Goal: Task Accomplishment & Management: Manage account settings

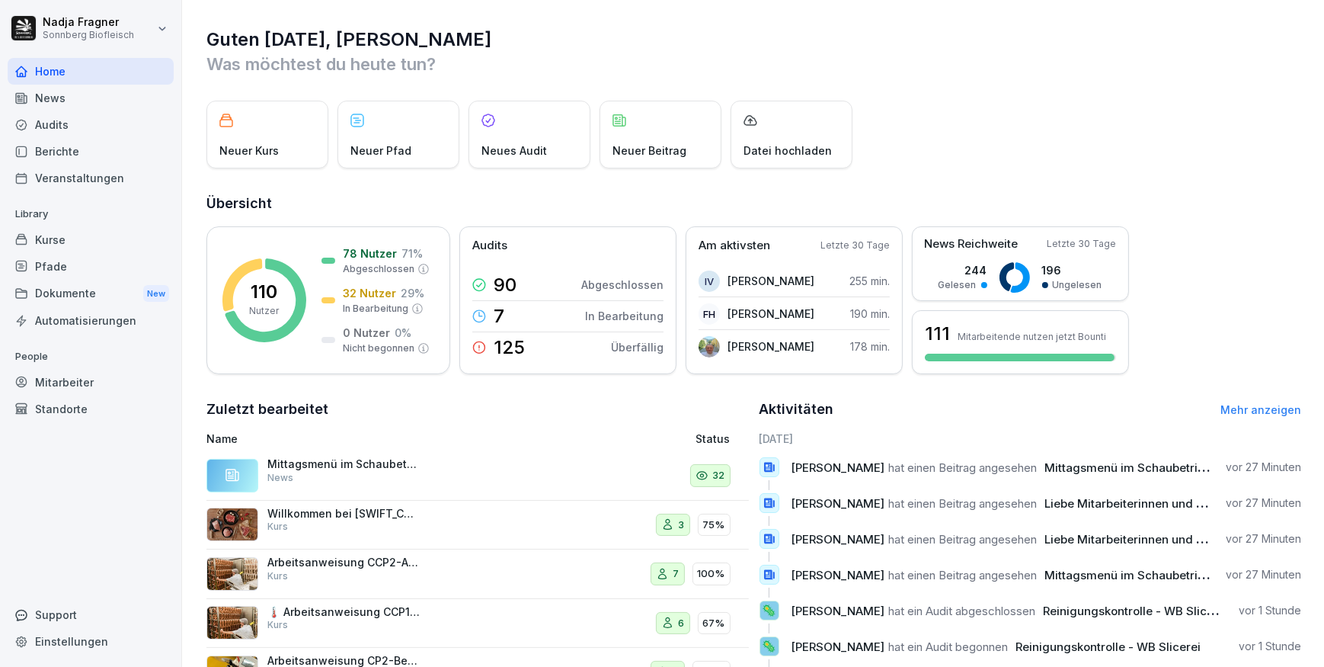
scroll to position [117, 0]
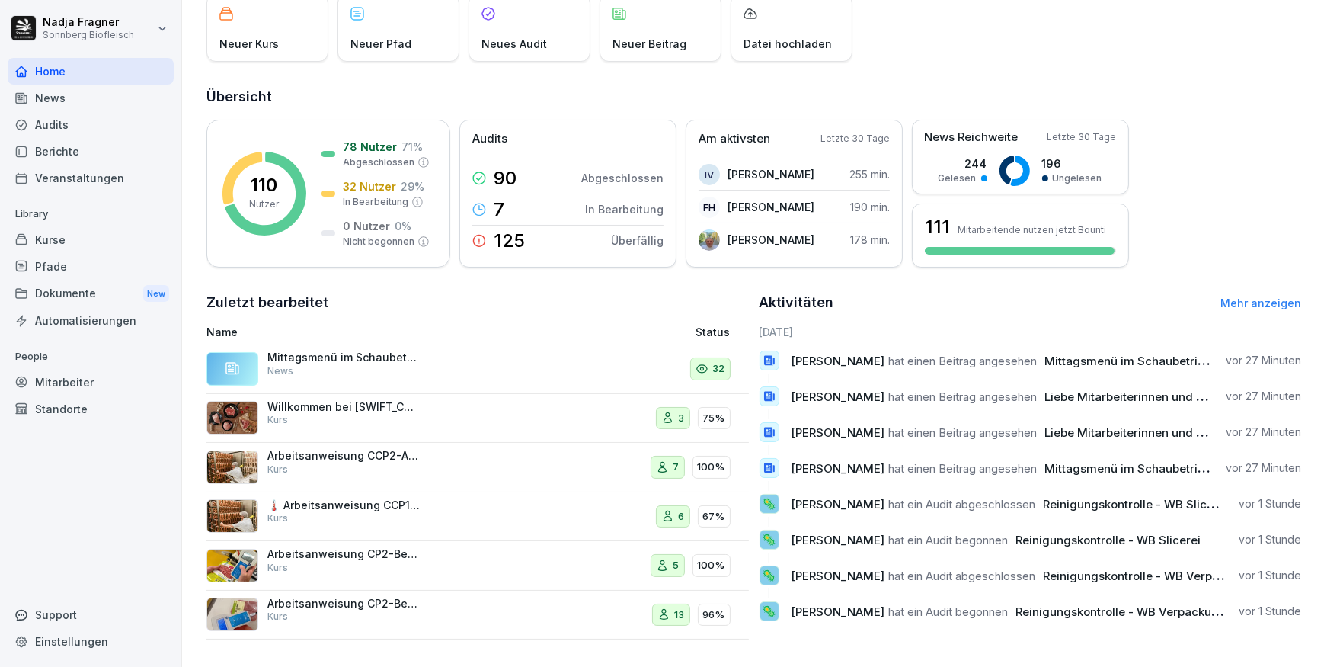
click at [66, 242] on div "Kurse" at bounding box center [91, 239] width 166 height 27
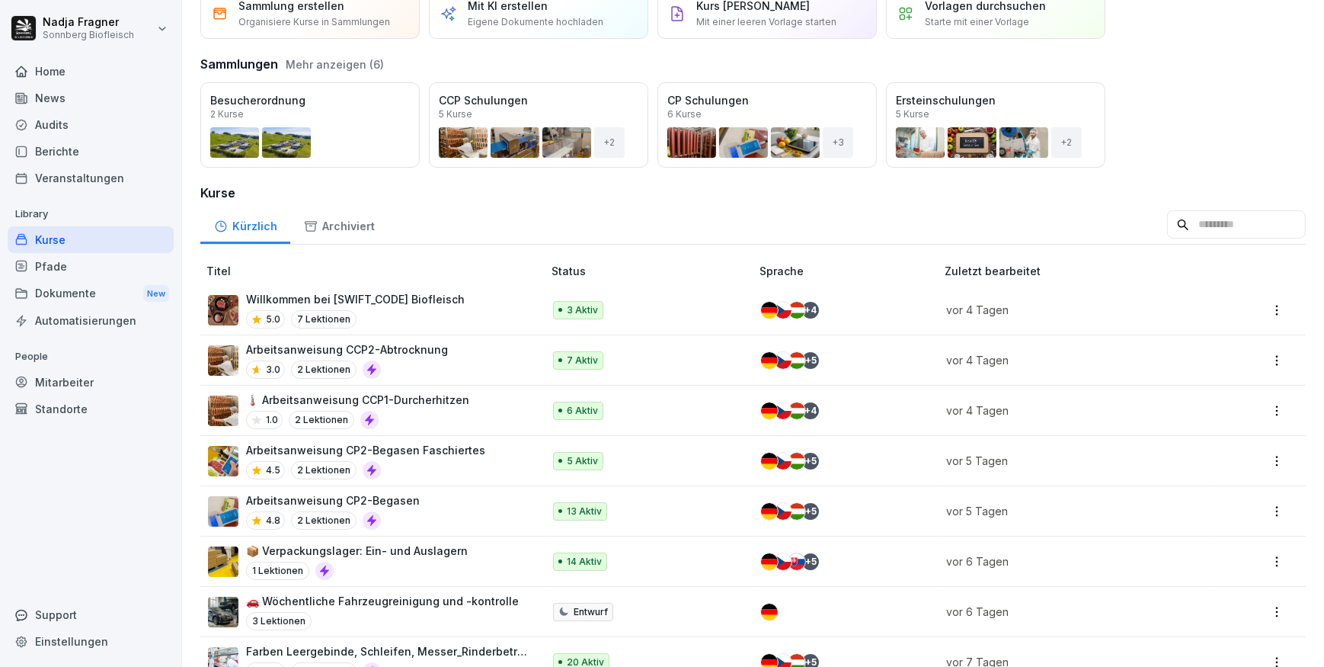
scroll to position [138, 0]
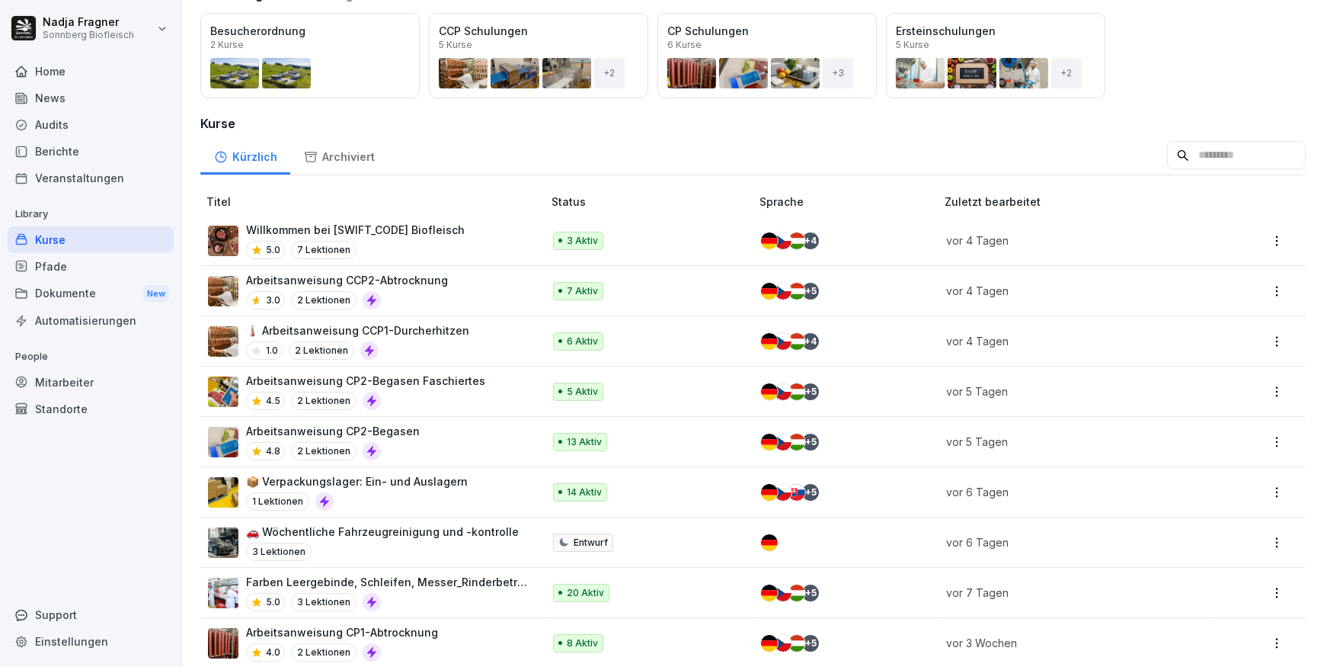
click at [362, 475] on p "📦 Verpackungslager: Ein- und Auslagern" at bounding box center [357, 481] width 222 height 16
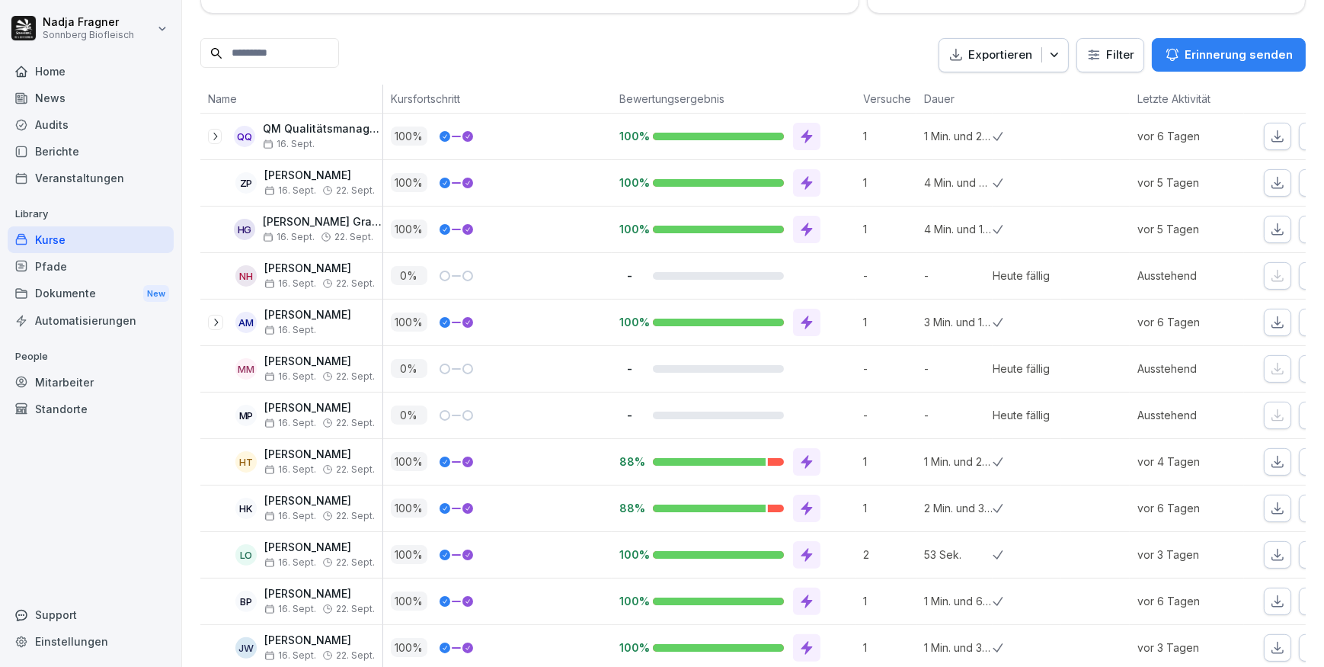
scroll to position [478, 0]
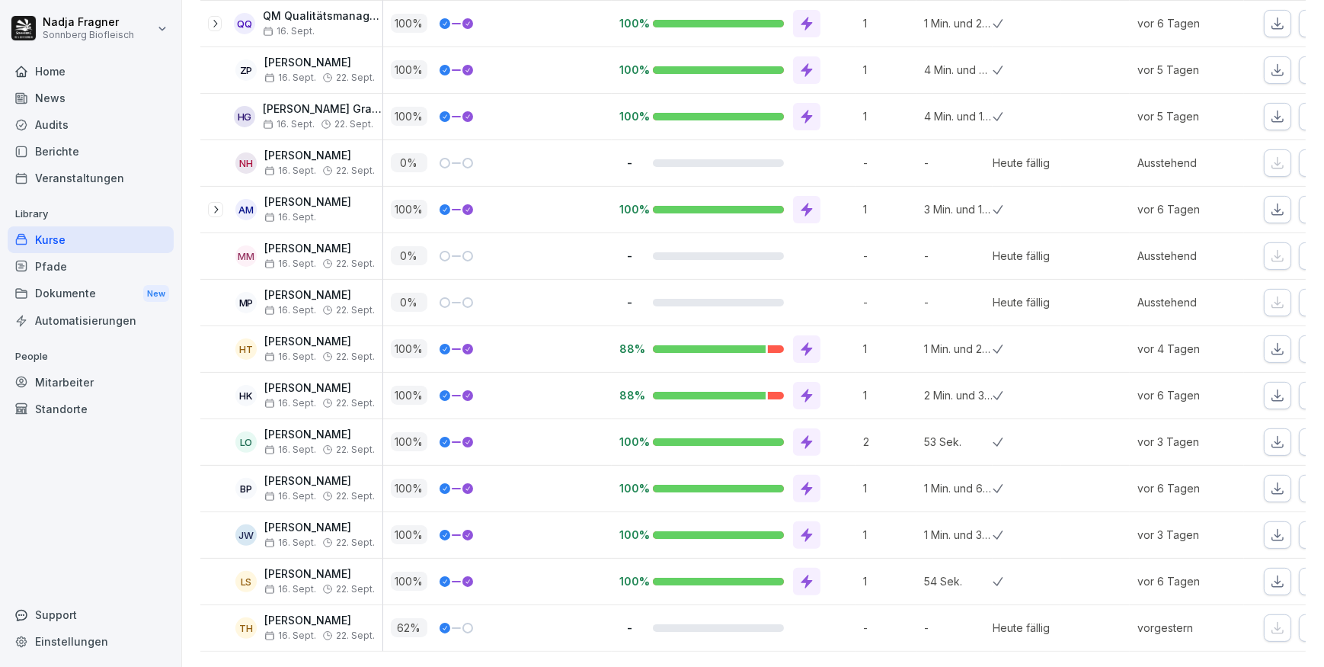
click at [90, 379] on div "Mitarbeiter" at bounding box center [91, 382] width 166 height 27
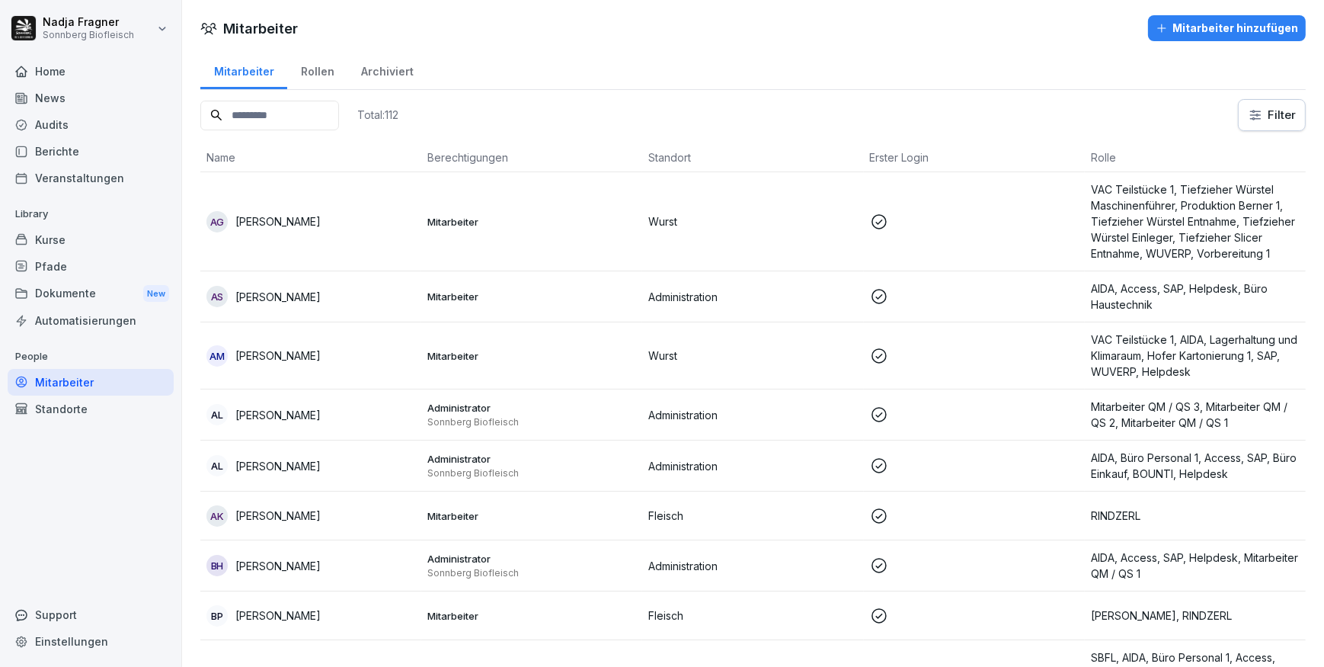
click at [318, 66] on div "Rollen" at bounding box center [317, 69] width 60 height 39
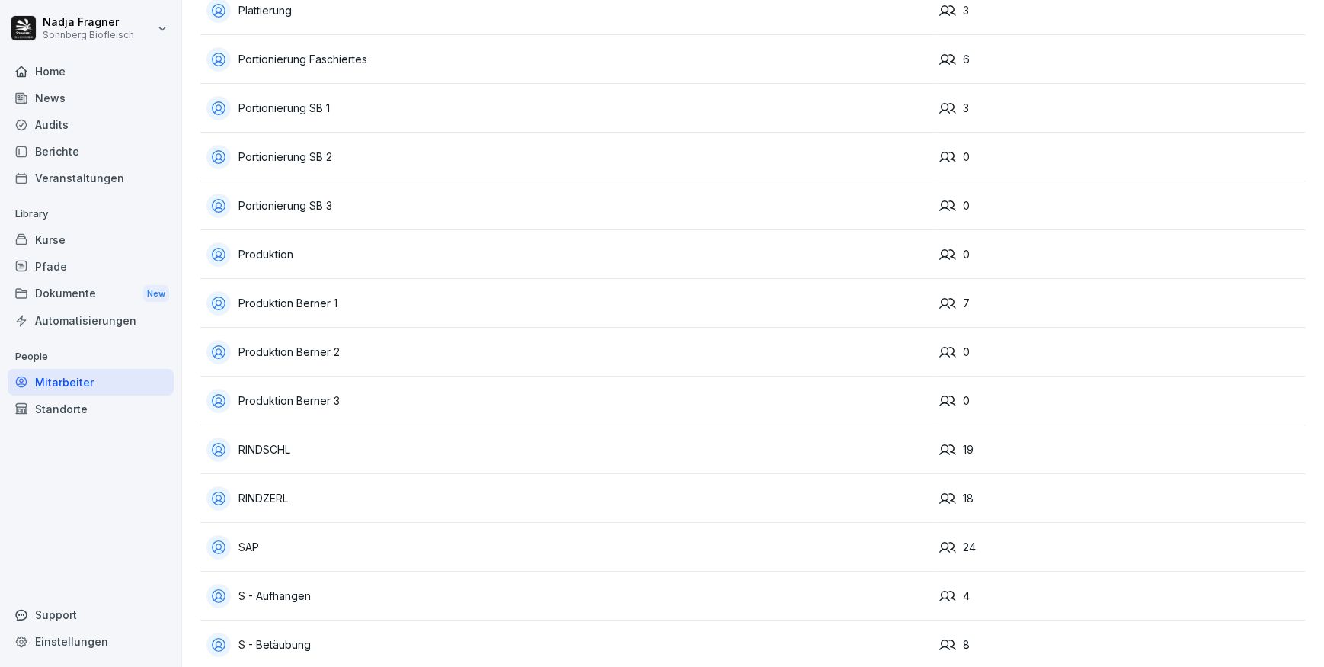
scroll to position [4640, 0]
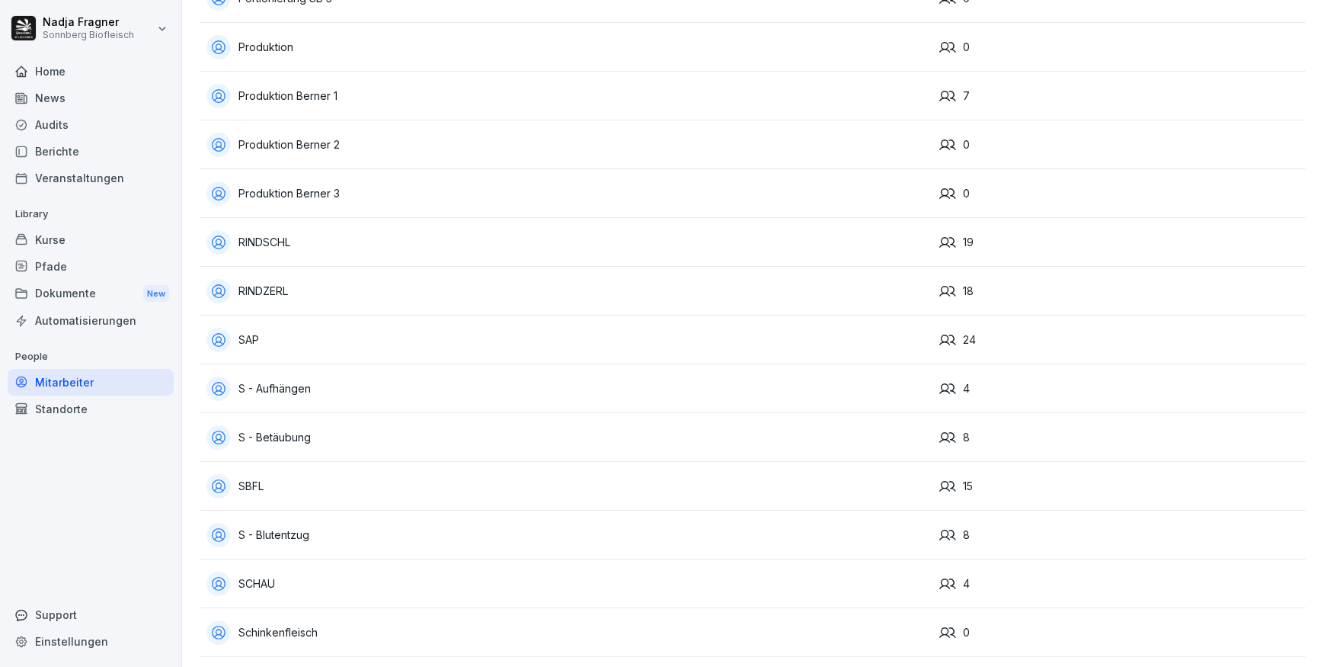
click at [266, 480] on div "SBFL" at bounding box center [566, 486] width 721 height 24
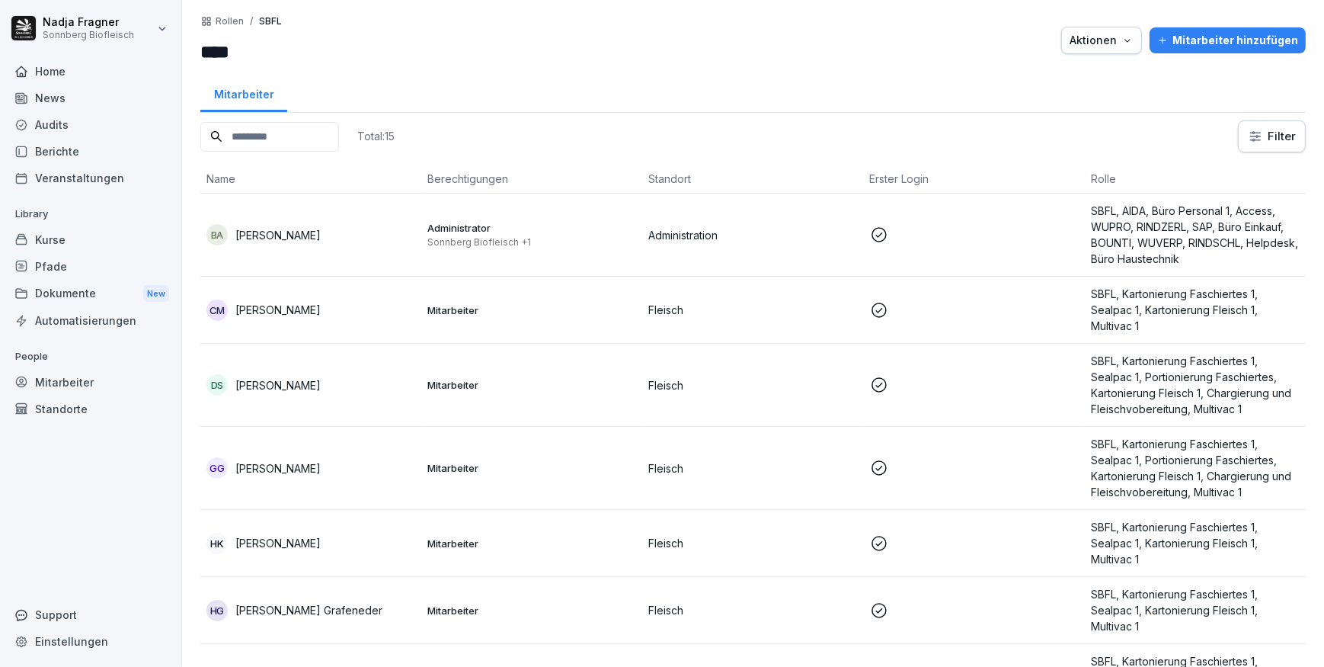
click at [56, 373] on div "Mitarbeiter" at bounding box center [91, 382] width 166 height 27
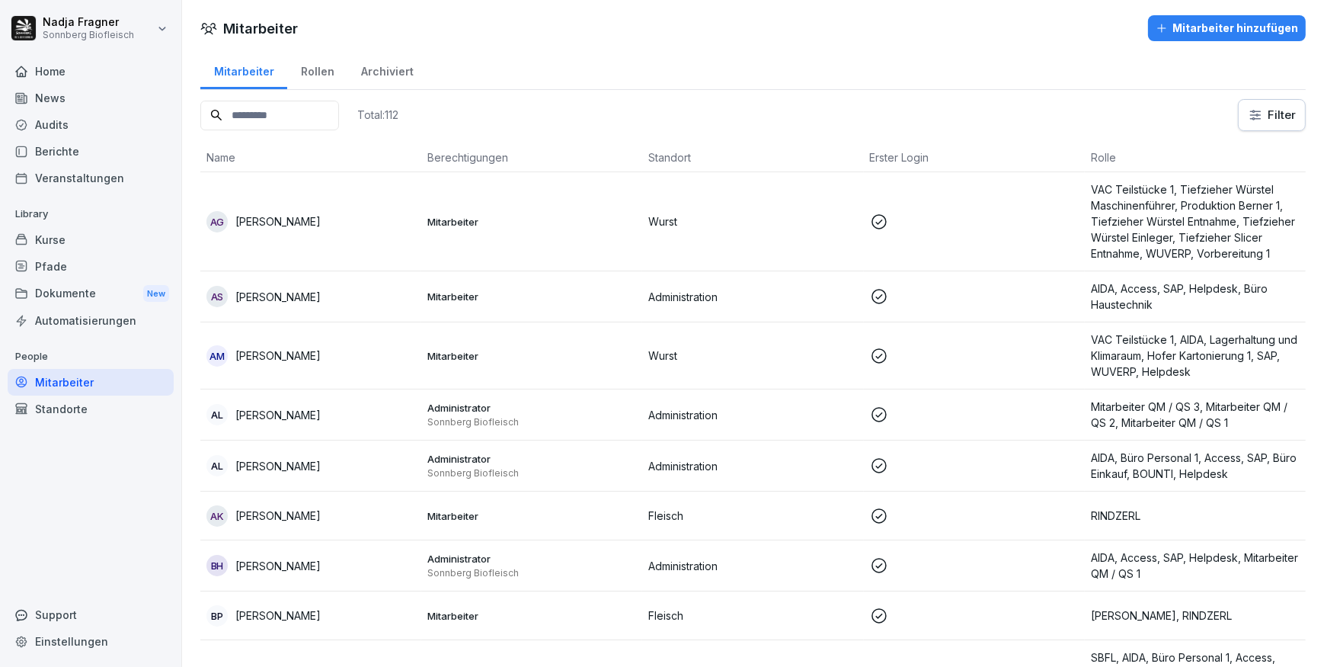
click at [54, 237] on div "Kurse" at bounding box center [91, 239] width 166 height 27
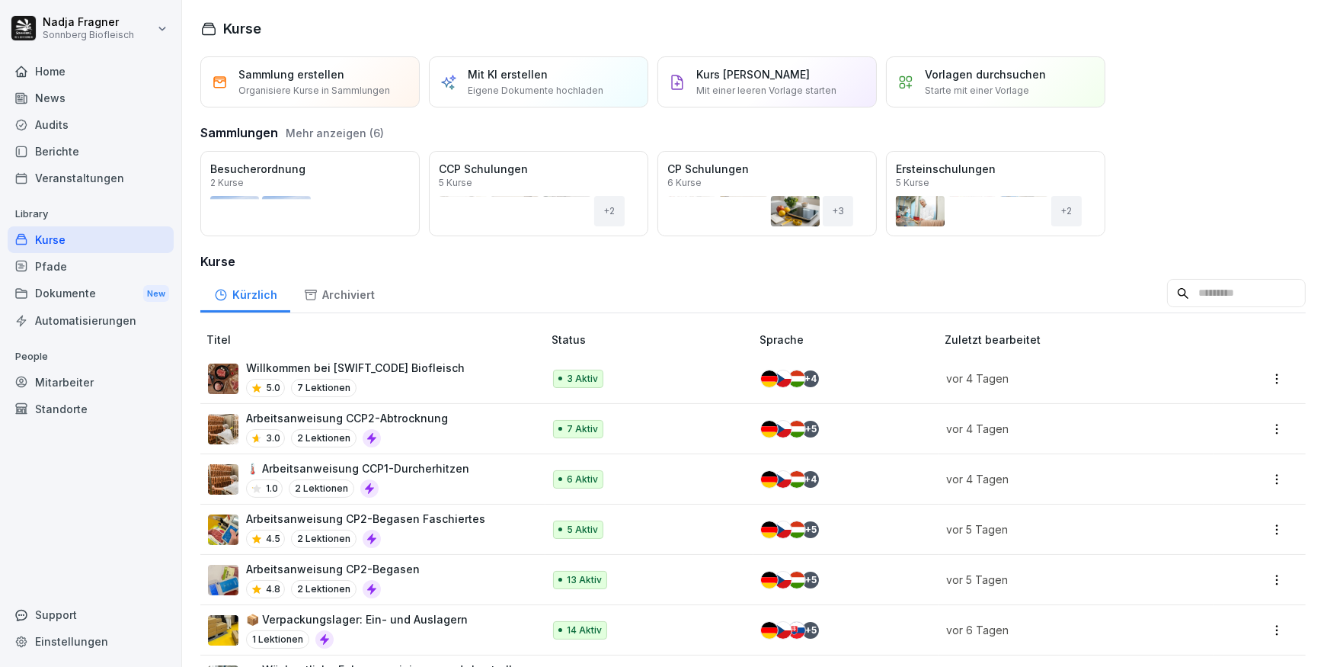
scroll to position [138, 0]
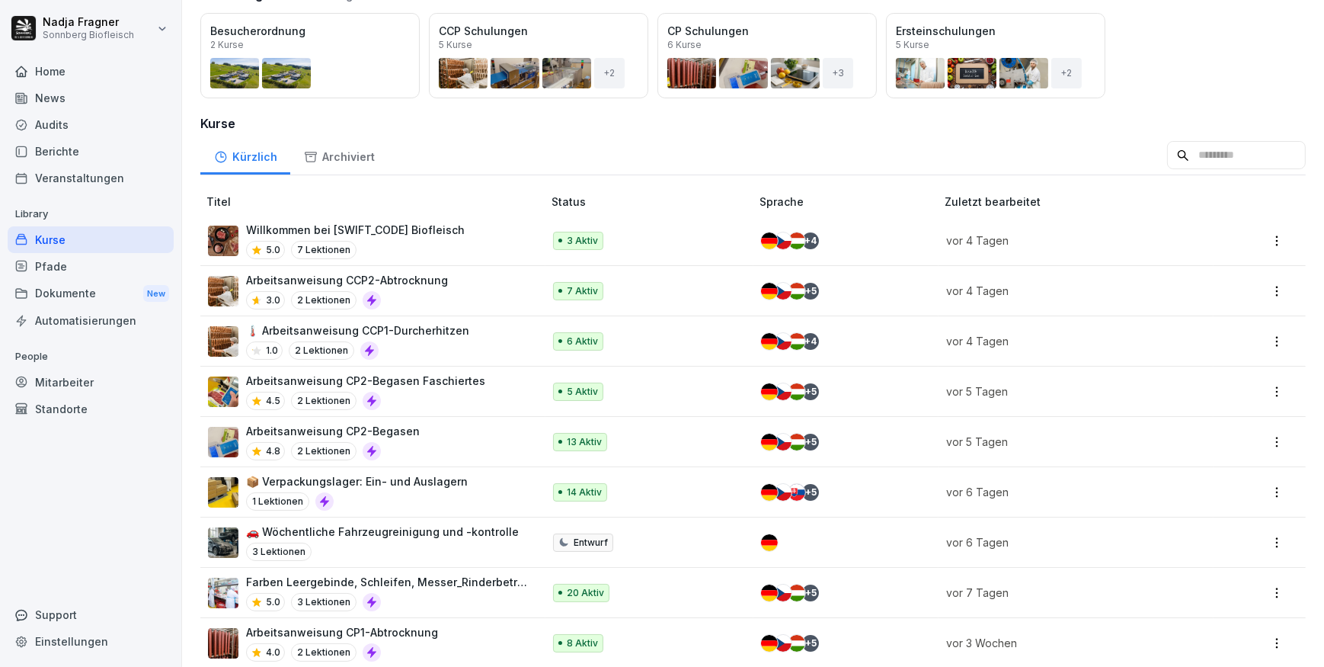
click at [429, 478] on p "📦 Verpackungslager: Ein- und Auslagern" at bounding box center [357, 481] width 222 height 16
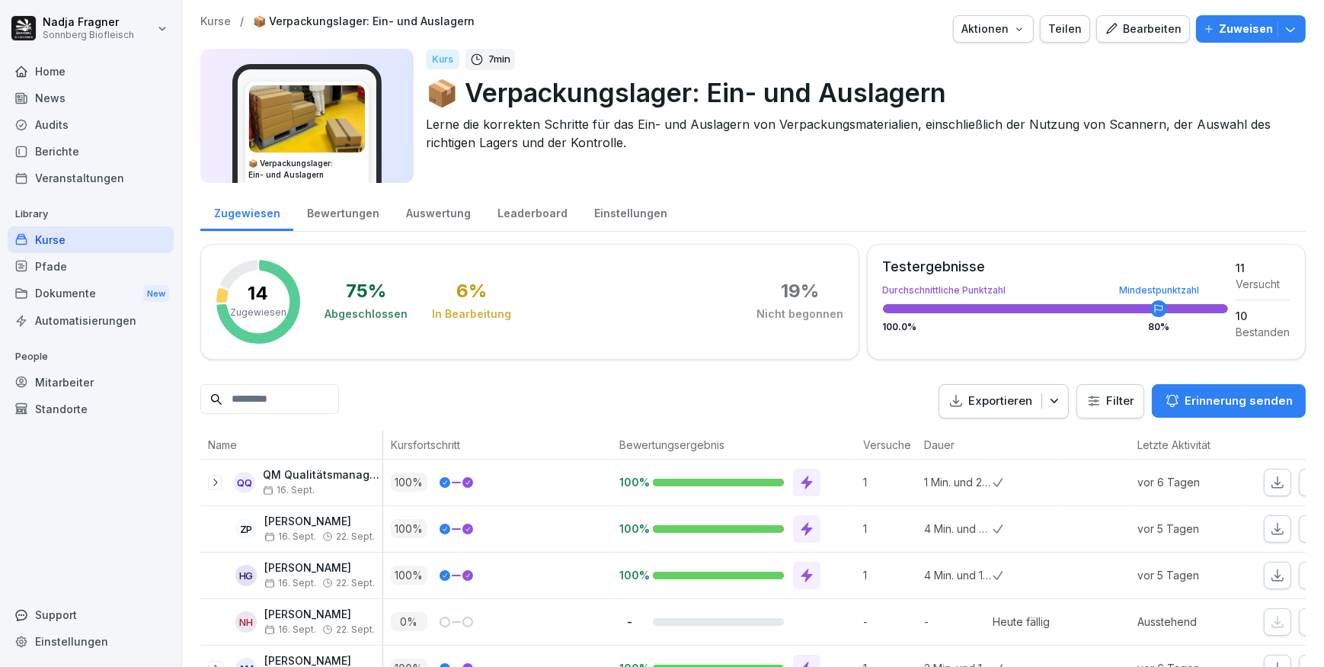
click at [1258, 30] on p "Zuweisen" at bounding box center [1246, 29] width 54 height 17
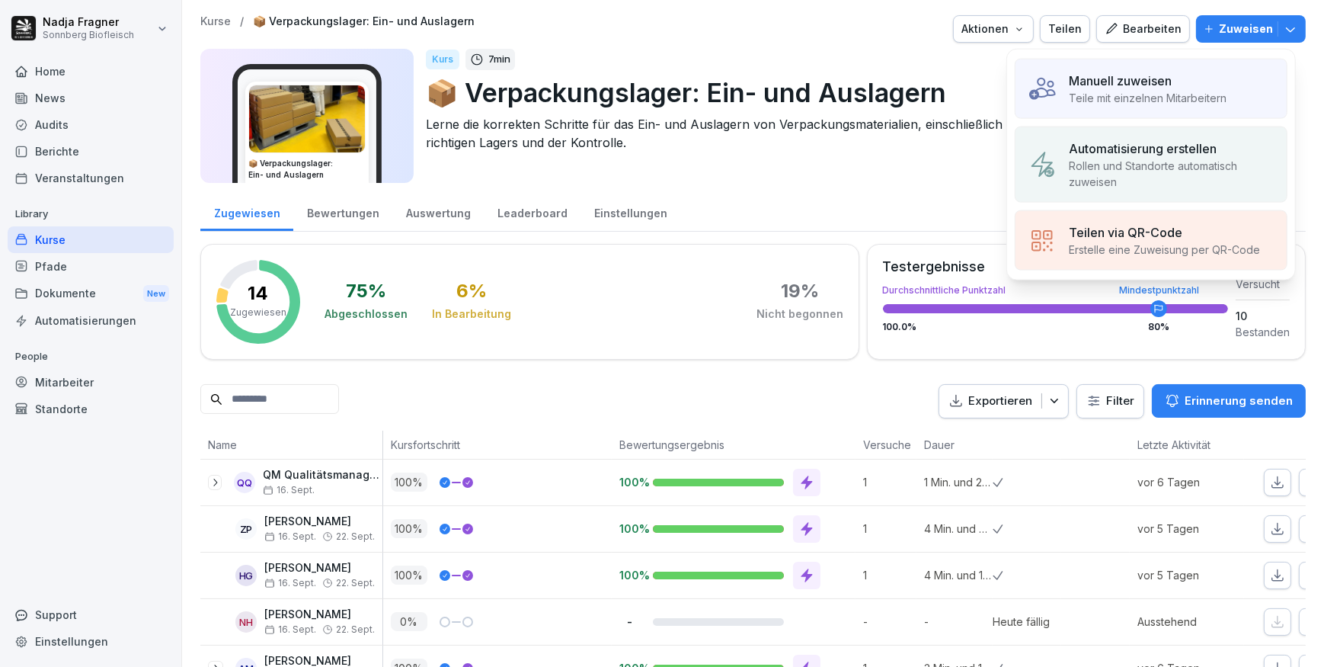
click at [1200, 168] on p "Rollen und Standorte automatisch zuweisen" at bounding box center [1172, 174] width 206 height 32
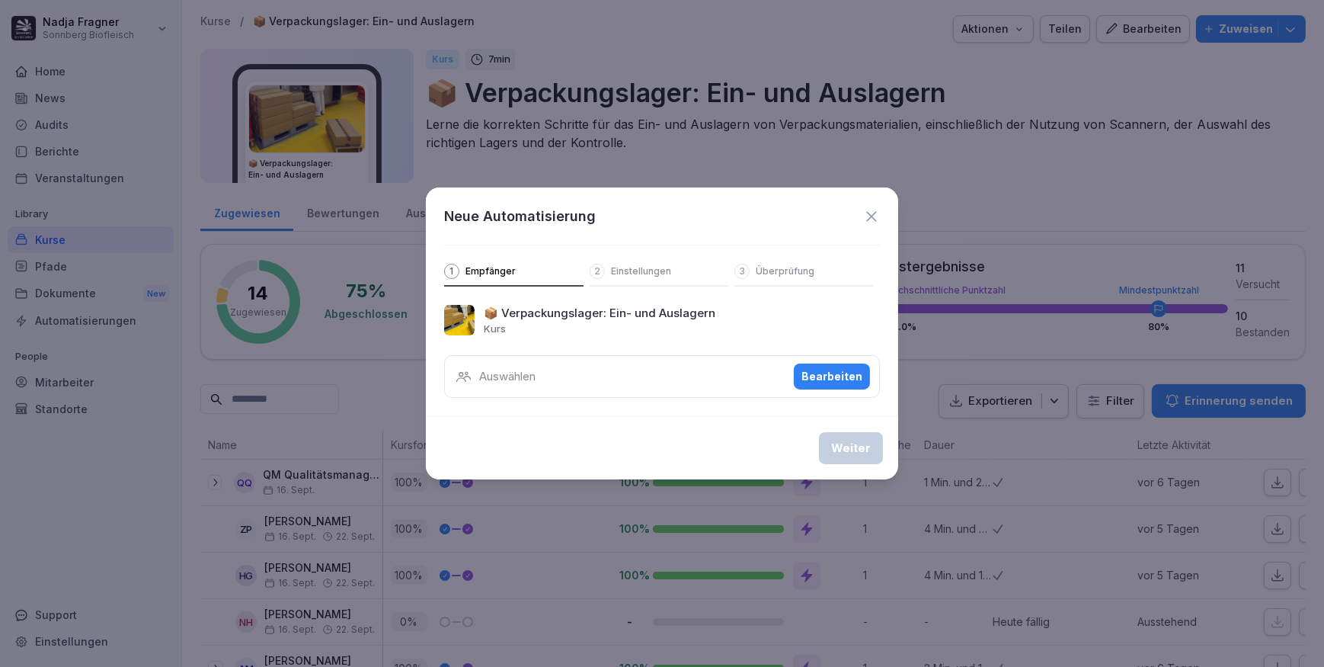
click at [806, 376] on div "Bearbeiten" at bounding box center [831, 376] width 61 height 17
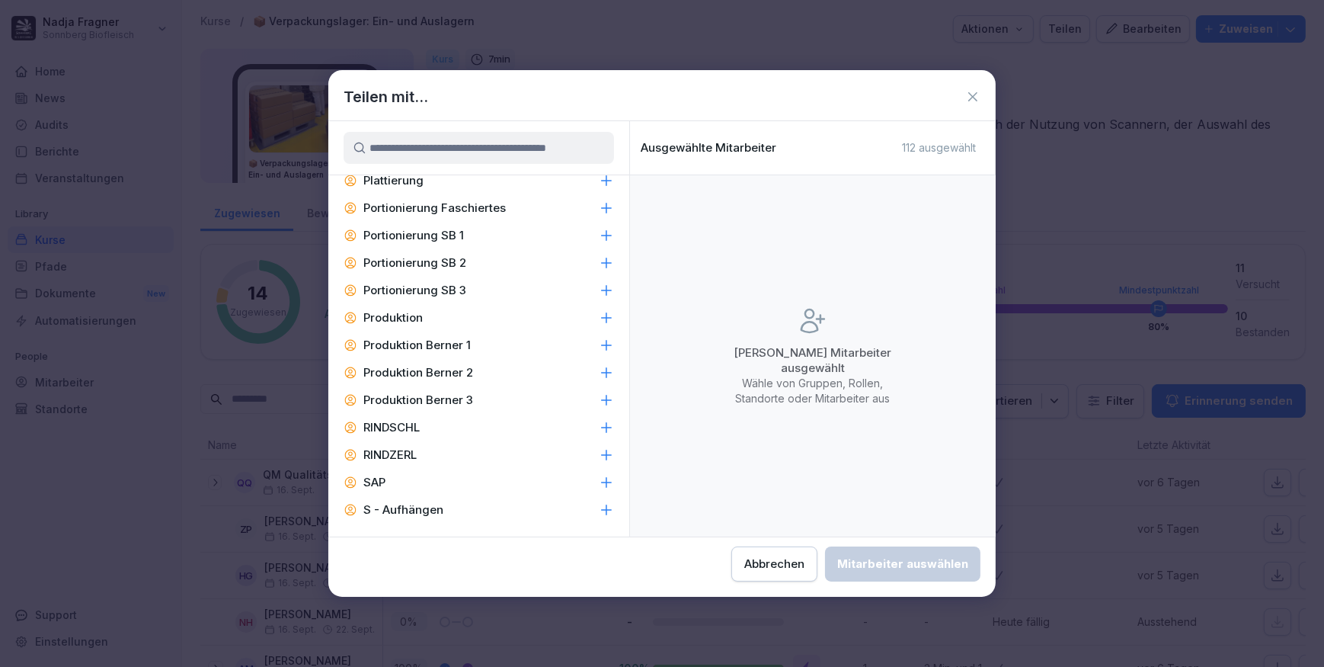
scroll to position [2839, 0]
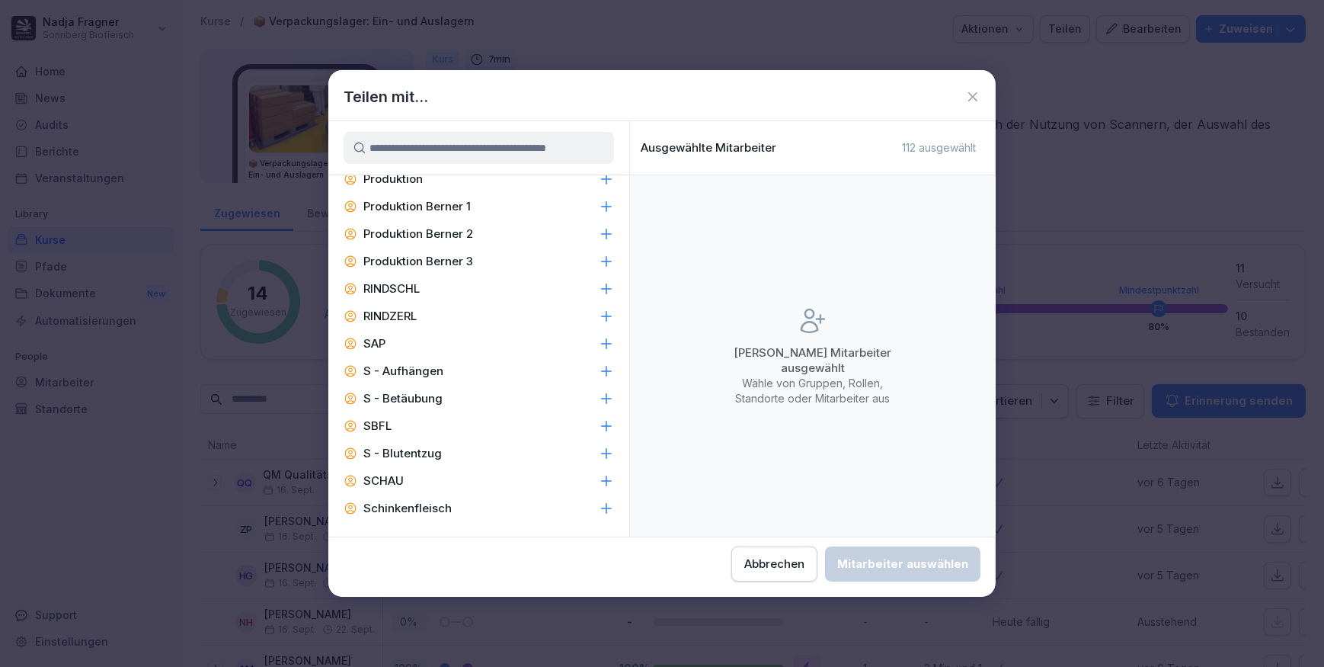
click at [552, 434] on div "SBFL" at bounding box center [478, 425] width 301 height 27
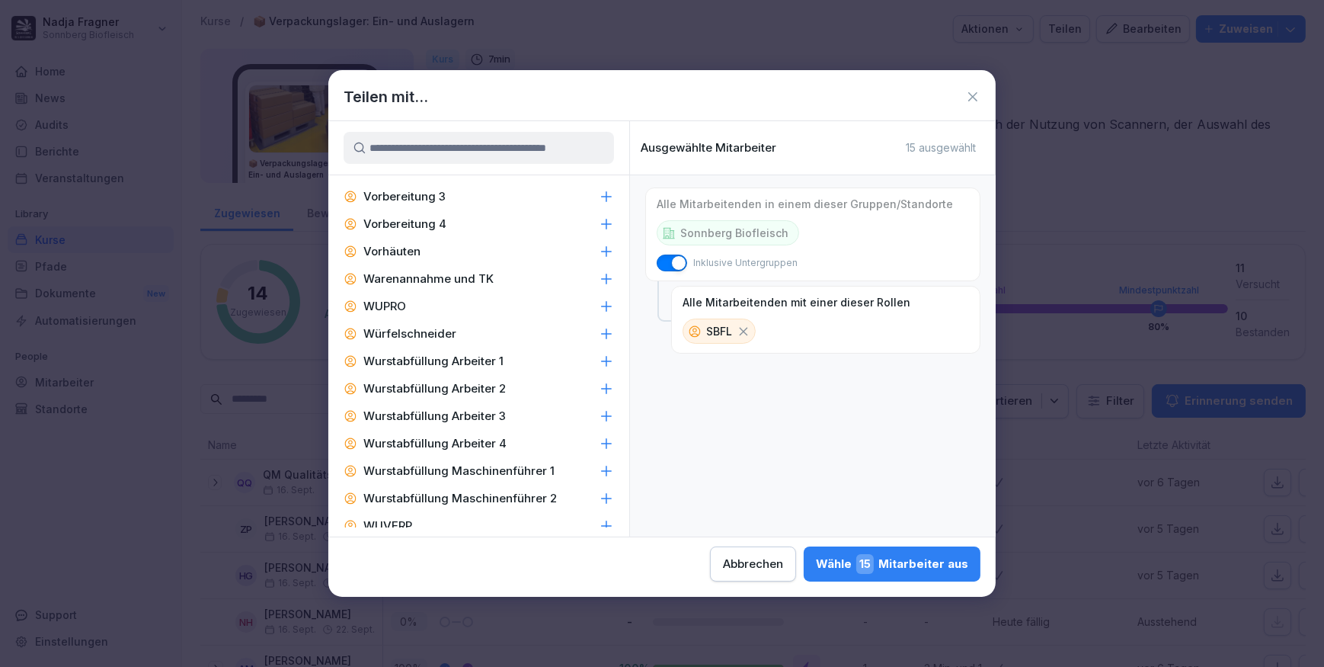
scroll to position [4086, 0]
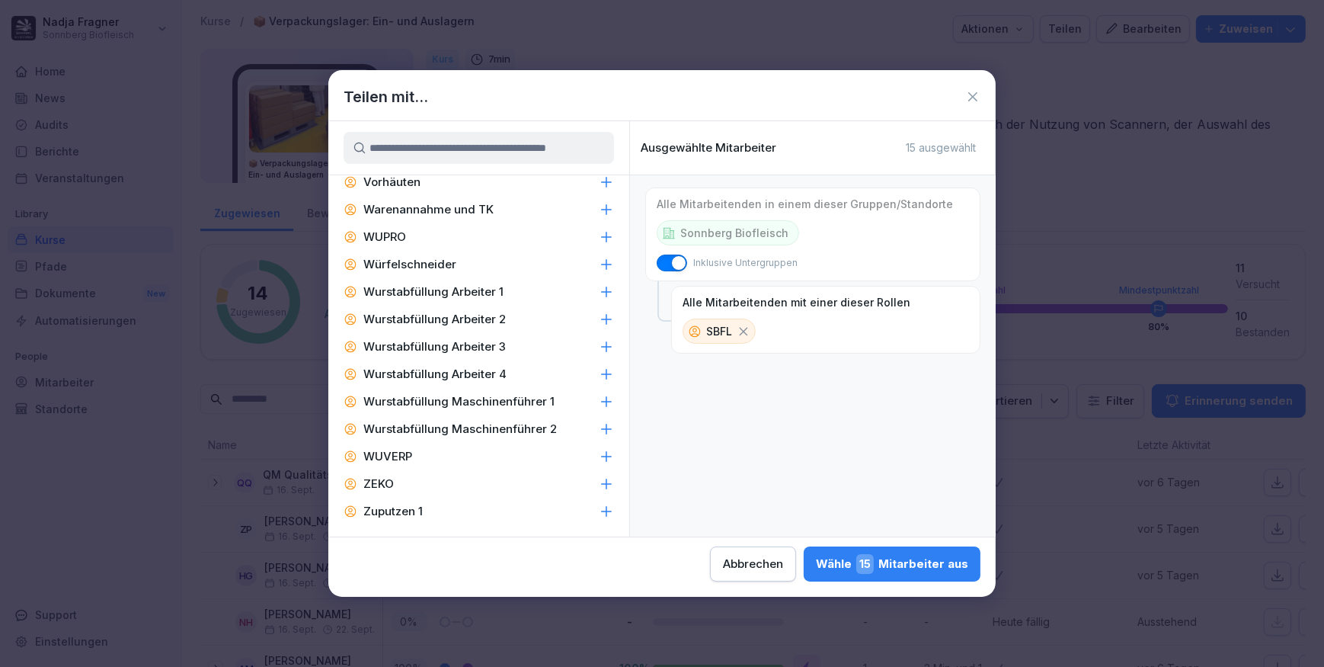
click at [480, 466] on div "WUVERP" at bounding box center [478, 456] width 301 height 27
click at [888, 565] on div "Wähle 27 Mitarbeiter aus" at bounding box center [891, 564] width 155 height 20
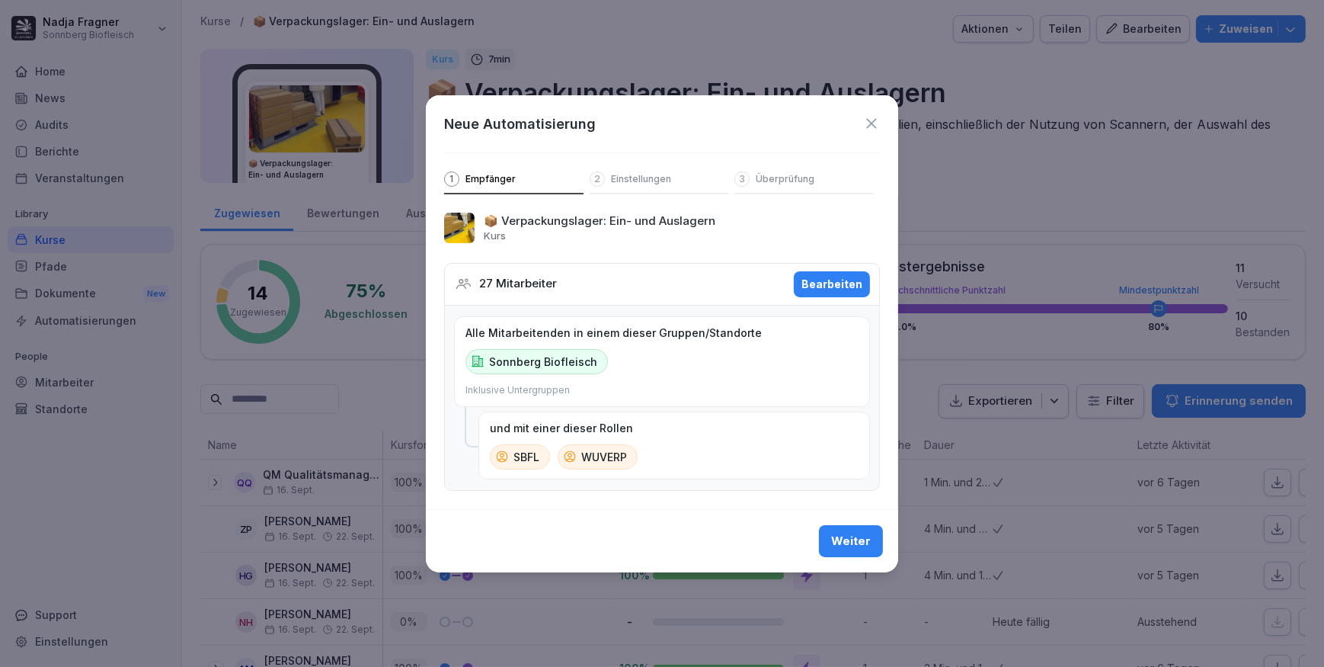
click at [861, 549] on div "Weiter" at bounding box center [851, 541] width 40 height 17
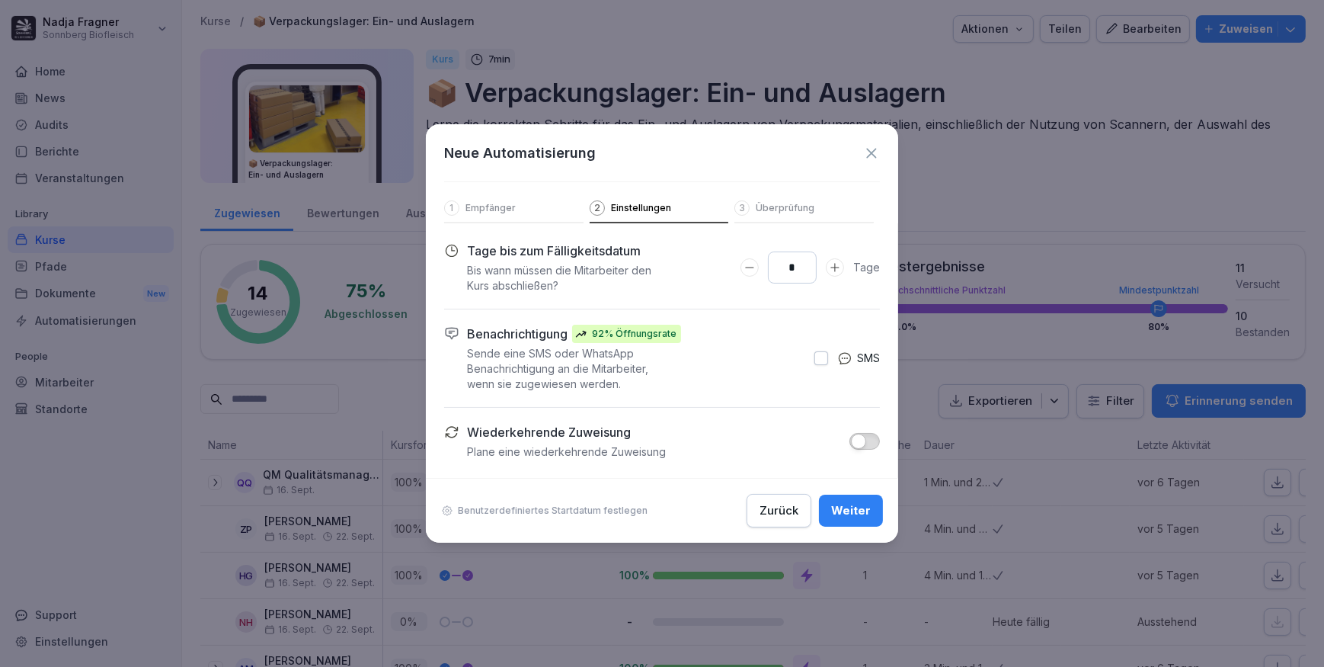
click at [751, 266] on icon "Days to complete number input verringern" at bounding box center [750, 267] width 12 height 12
type input "*"
click at [751, 266] on icon "Days to complete number input verringern" at bounding box center [750, 267] width 12 height 12
click at [854, 509] on div "Weiter" at bounding box center [851, 510] width 40 height 17
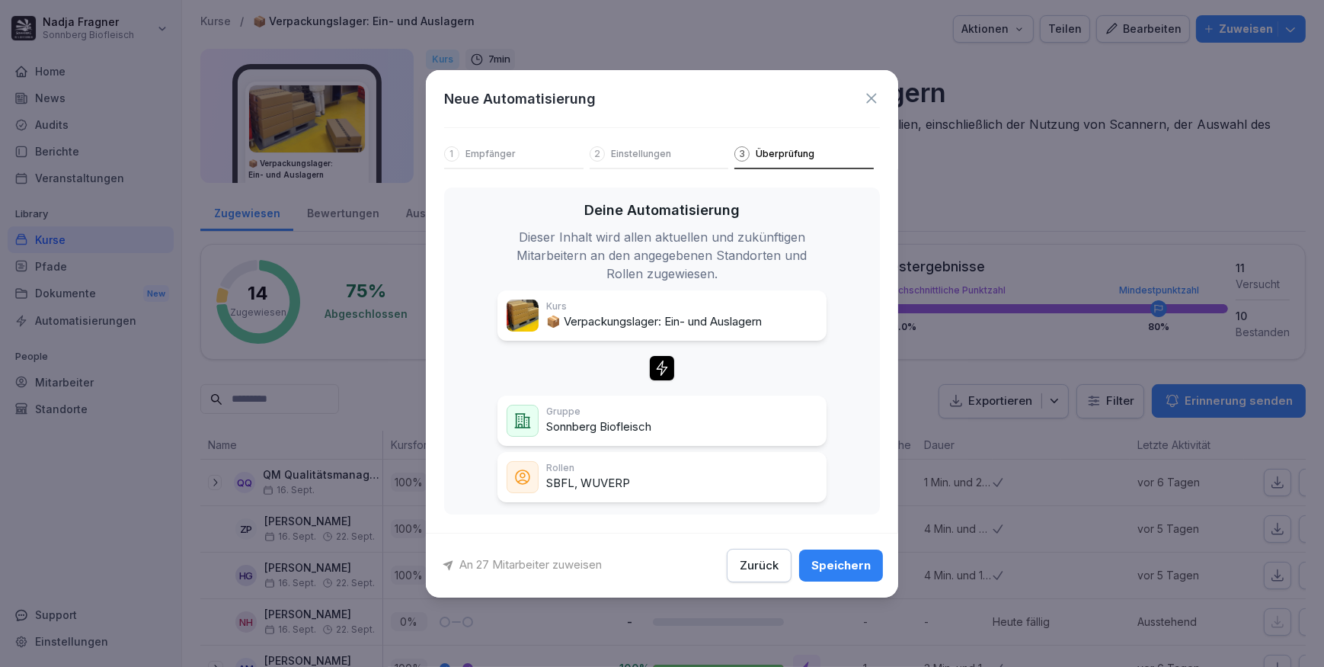
click at [849, 565] on div "Speichern" at bounding box center [840, 565] width 59 height 17
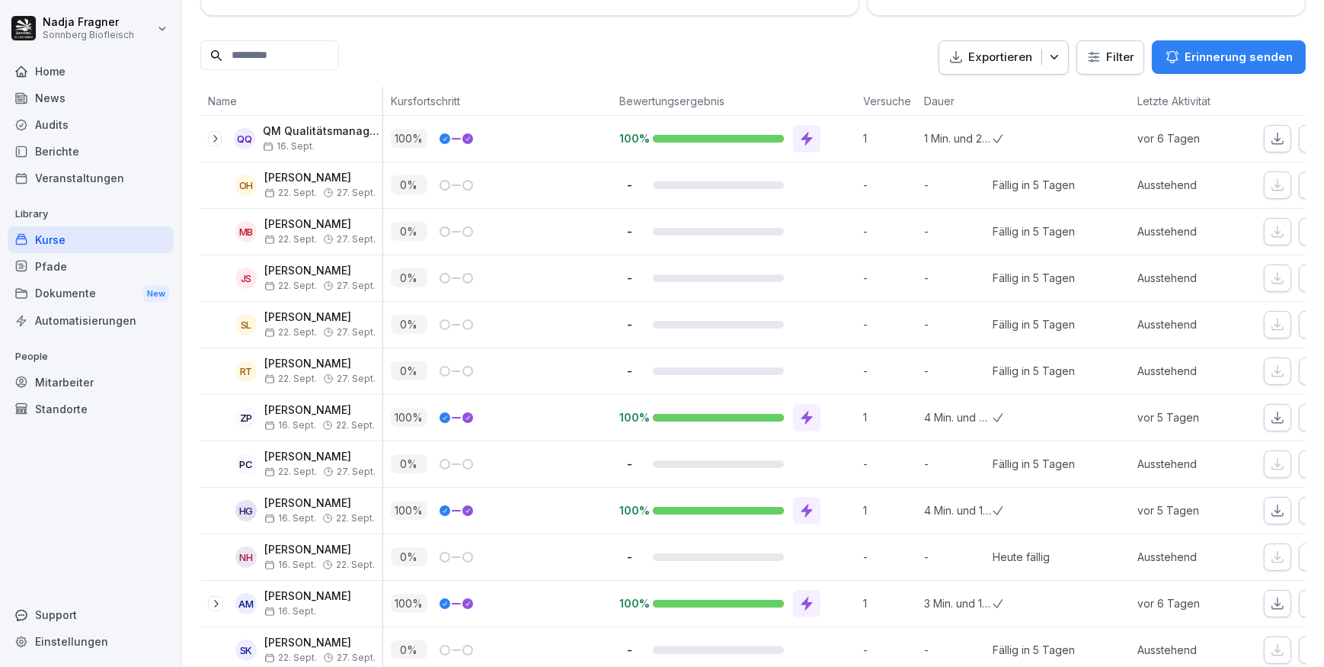
scroll to position [274, 0]
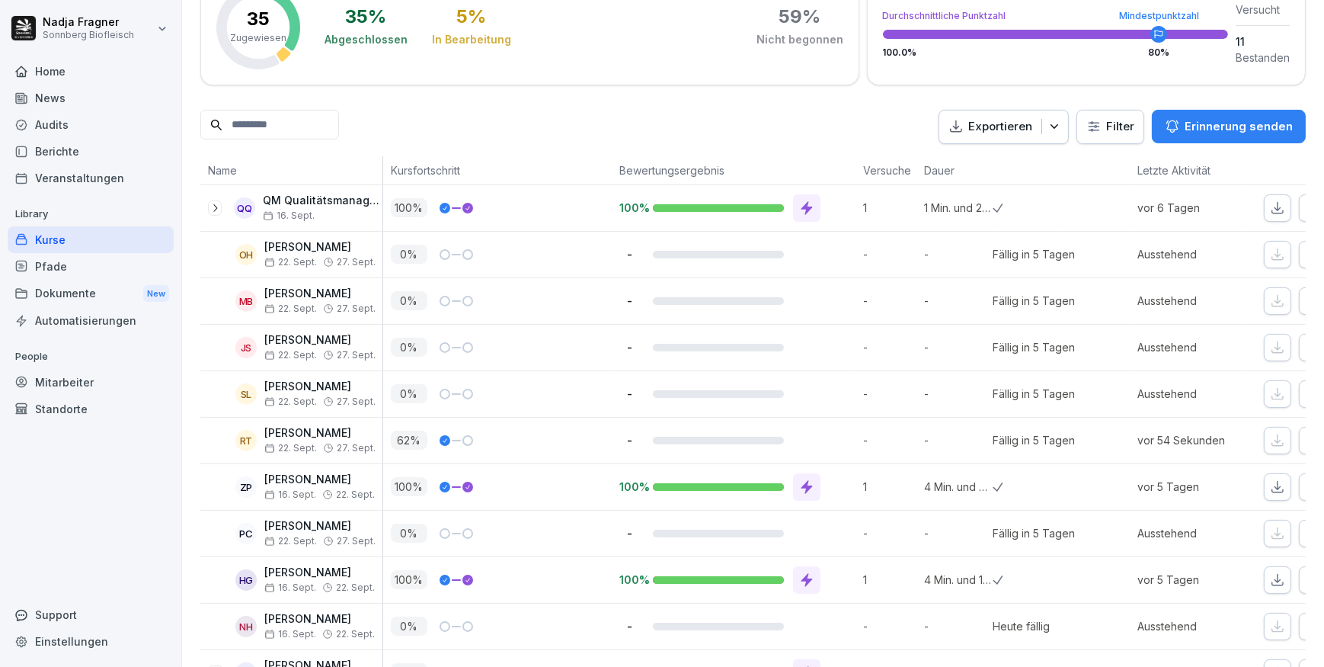
click at [61, 238] on div "Kurse" at bounding box center [91, 239] width 166 height 27
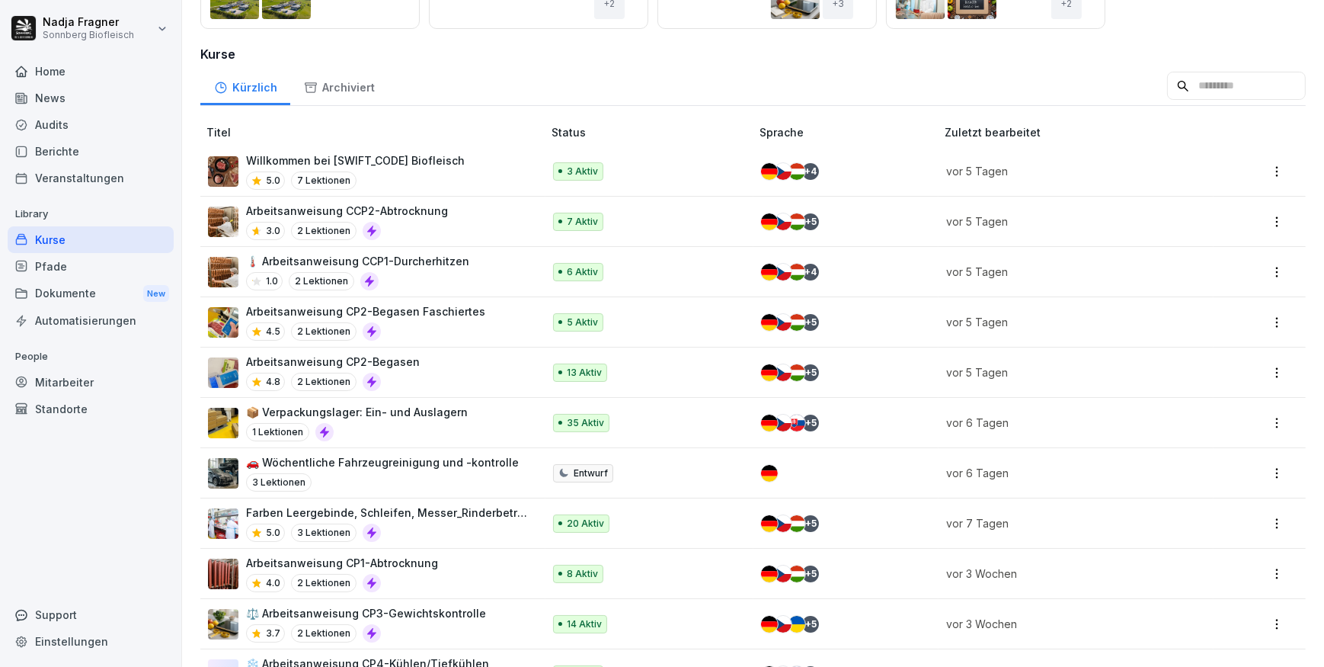
scroll to position [277, 0]
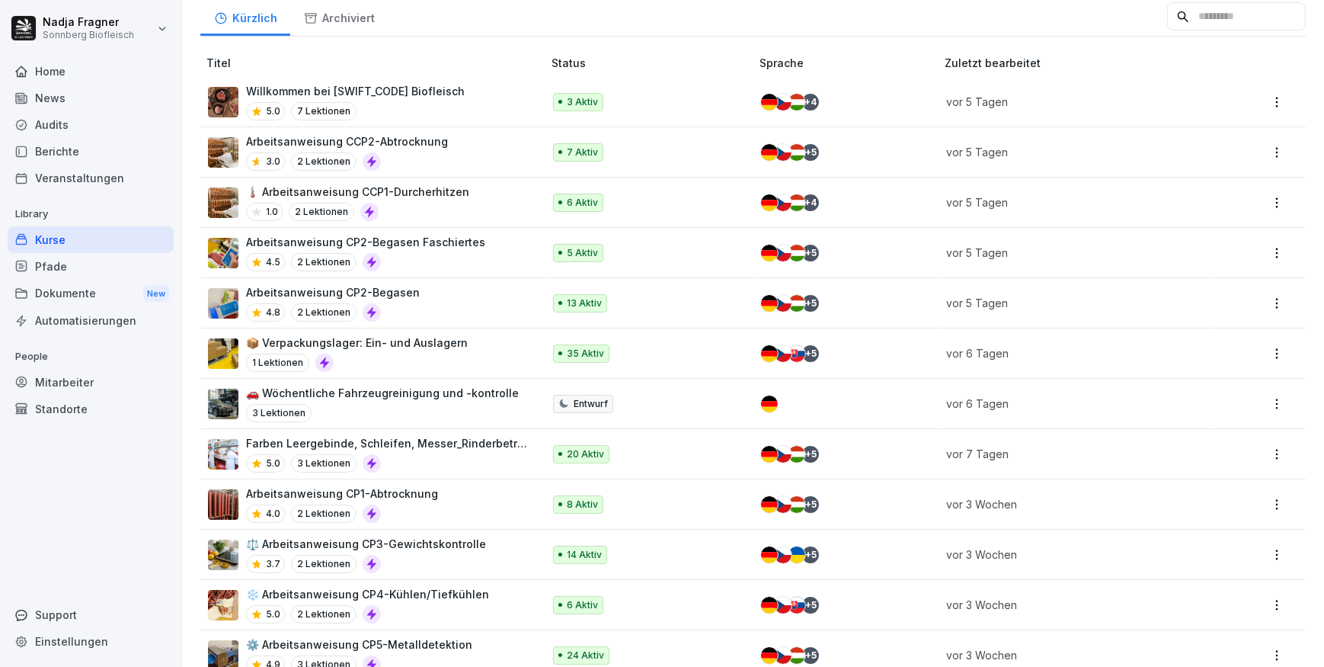
click at [71, 245] on div "Kurse" at bounding box center [91, 239] width 166 height 27
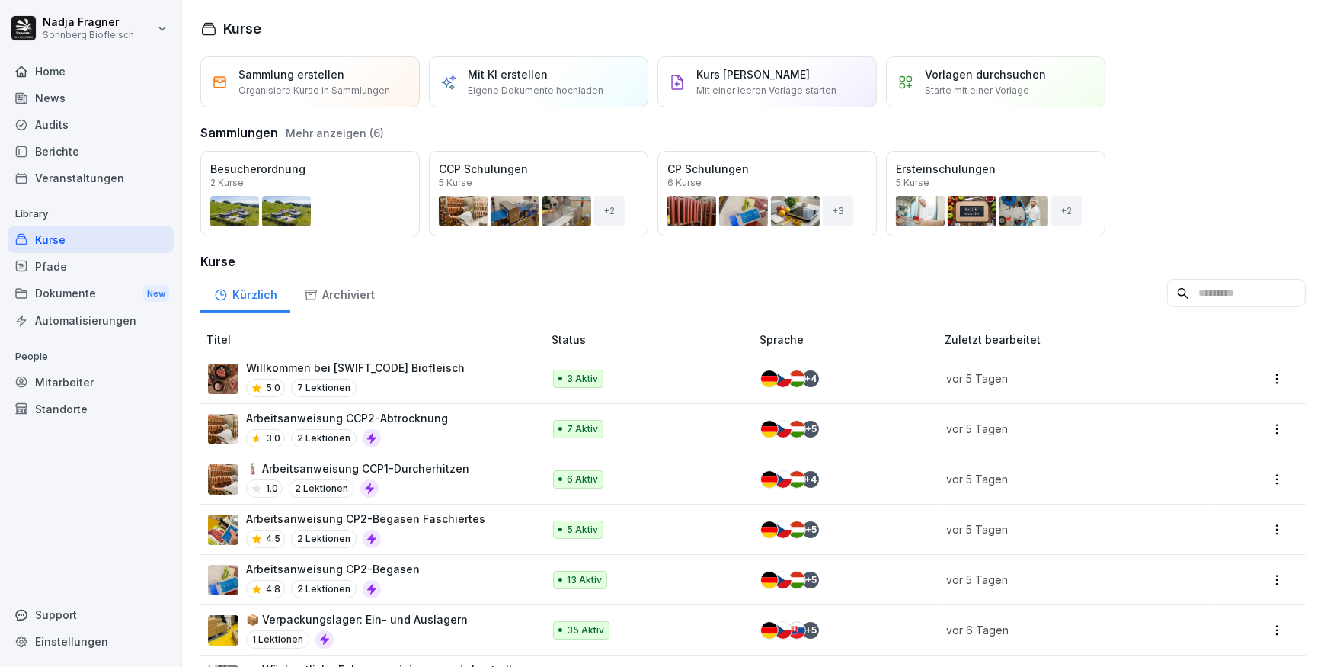
click at [87, 96] on div "News" at bounding box center [91, 98] width 166 height 27
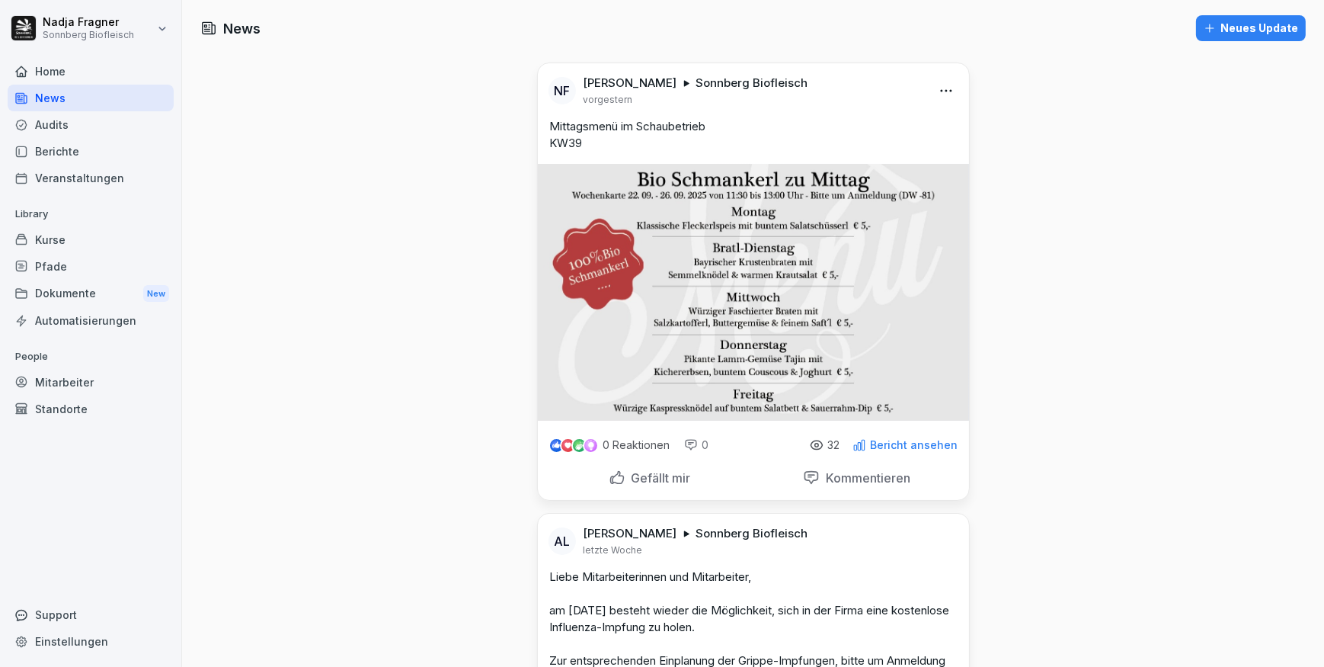
scroll to position [277, 0]
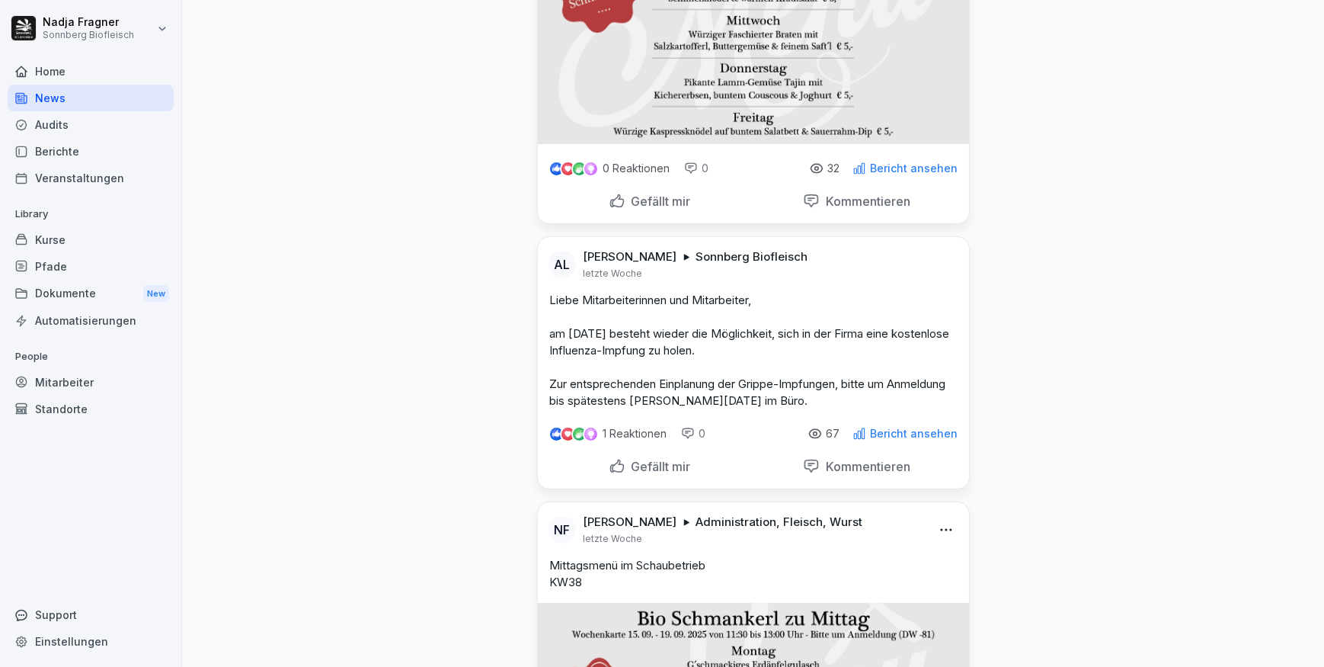
click at [935, 532] on html "Nadja Fragner Sonnberg Biofleisch Home News Audits Berichte Veranstaltungen Lib…" at bounding box center [662, 333] width 1324 height 667
click at [863, 617] on div "Löschen" at bounding box center [858, 621] width 188 height 30
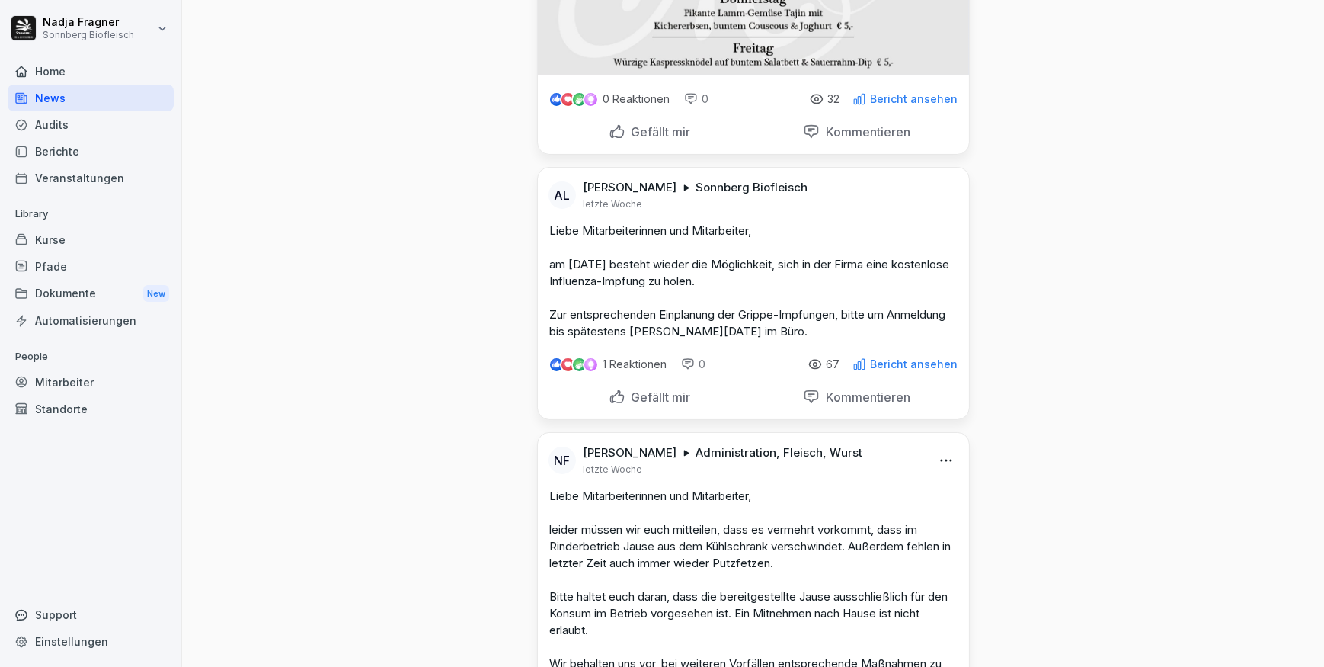
scroll to position [138, 0]
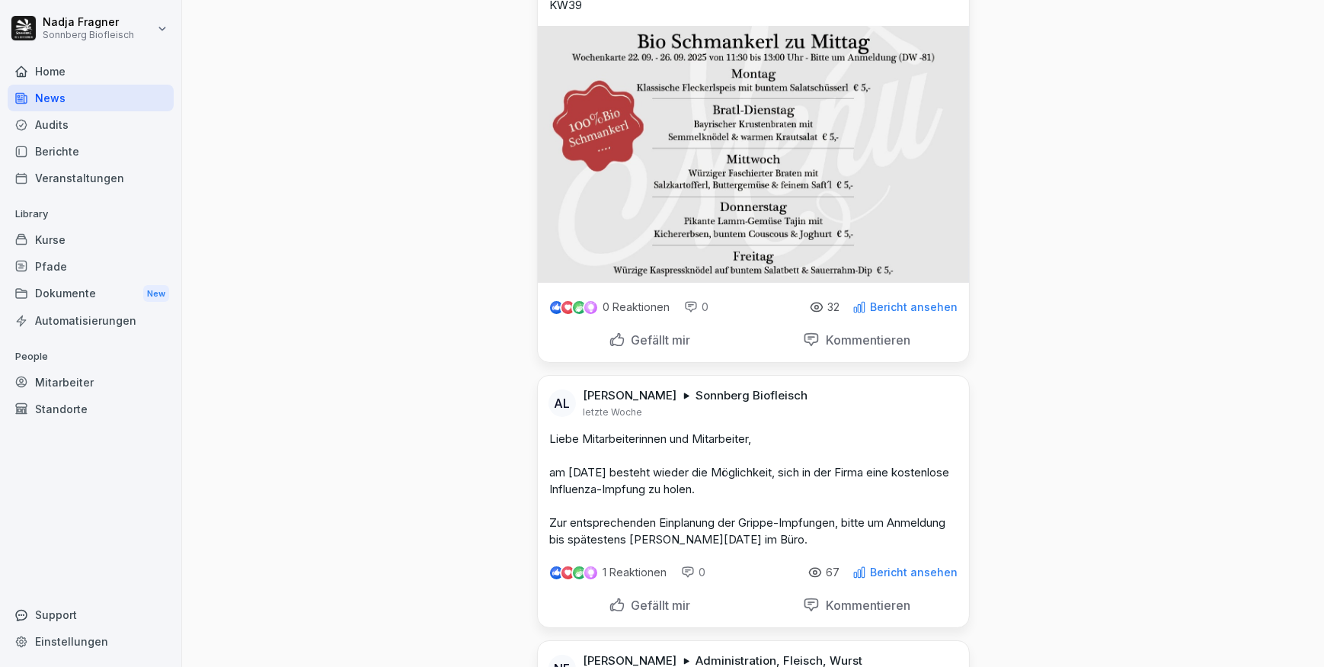
click at [72, 76] on div "Home" at bounding box center [91, 71] width 166 height 27
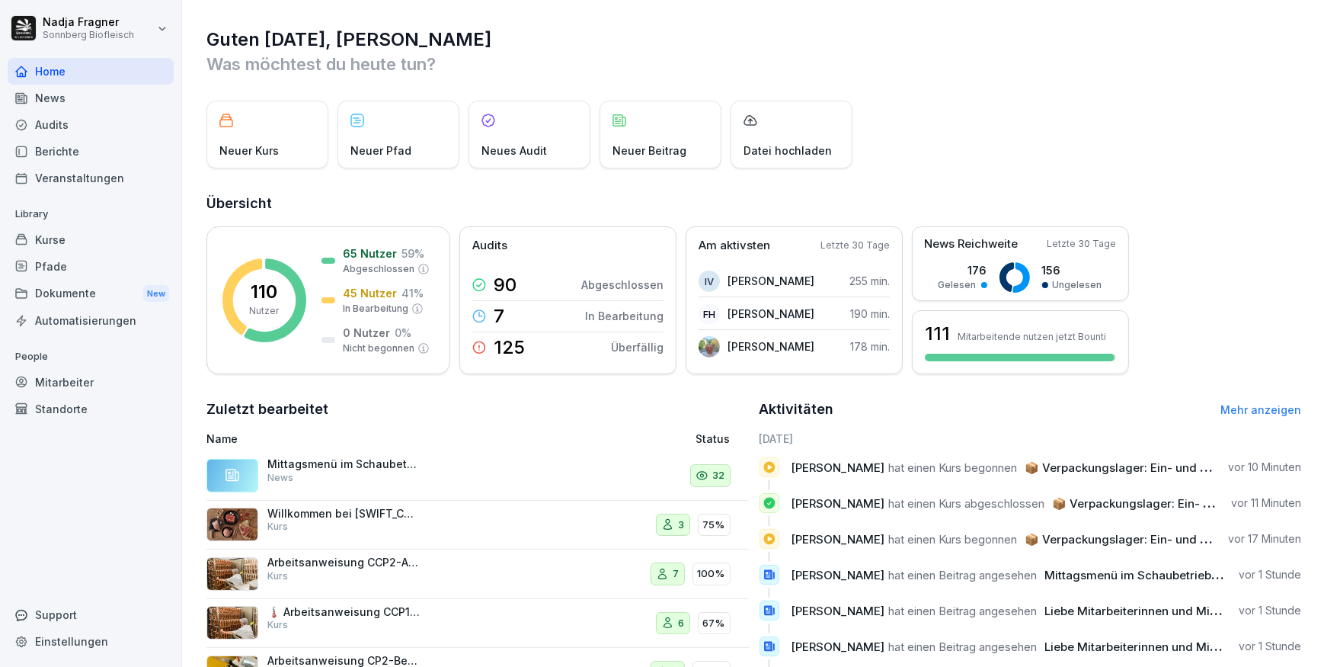
scroll to position [117, 0]
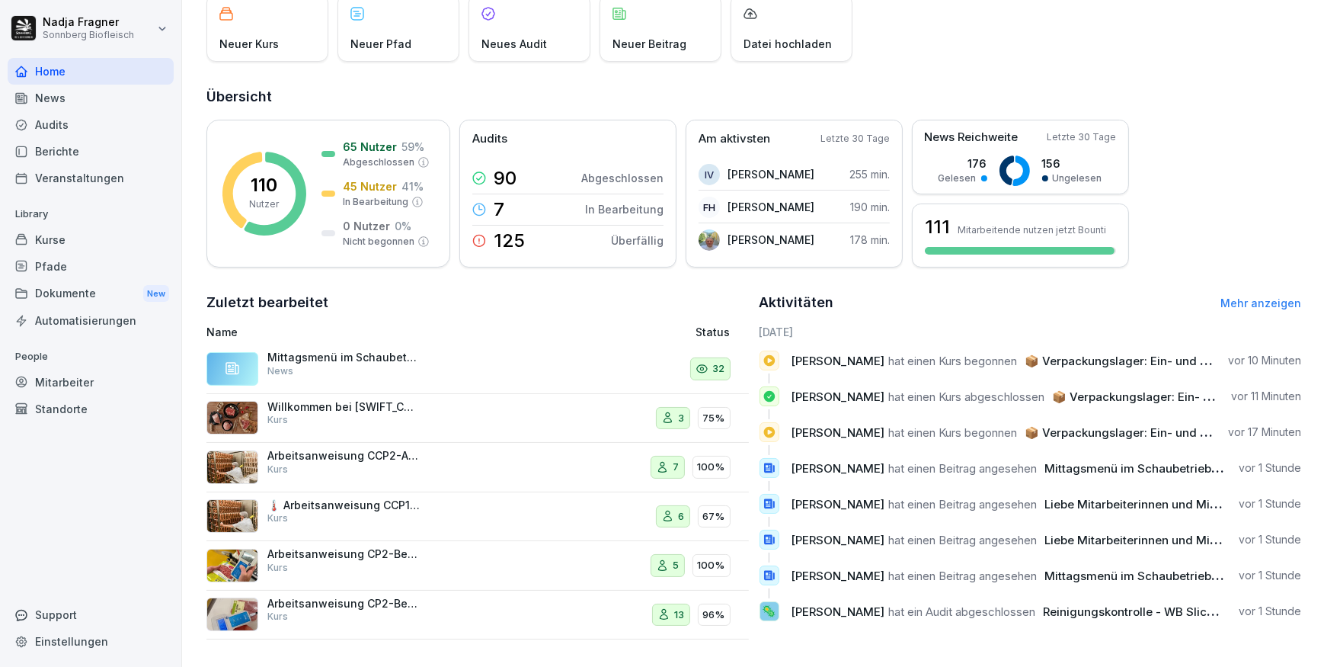
click at [1243, 296] on link "Mehr anzeigen" at bounding box center [1260, 302] width 81 height 13
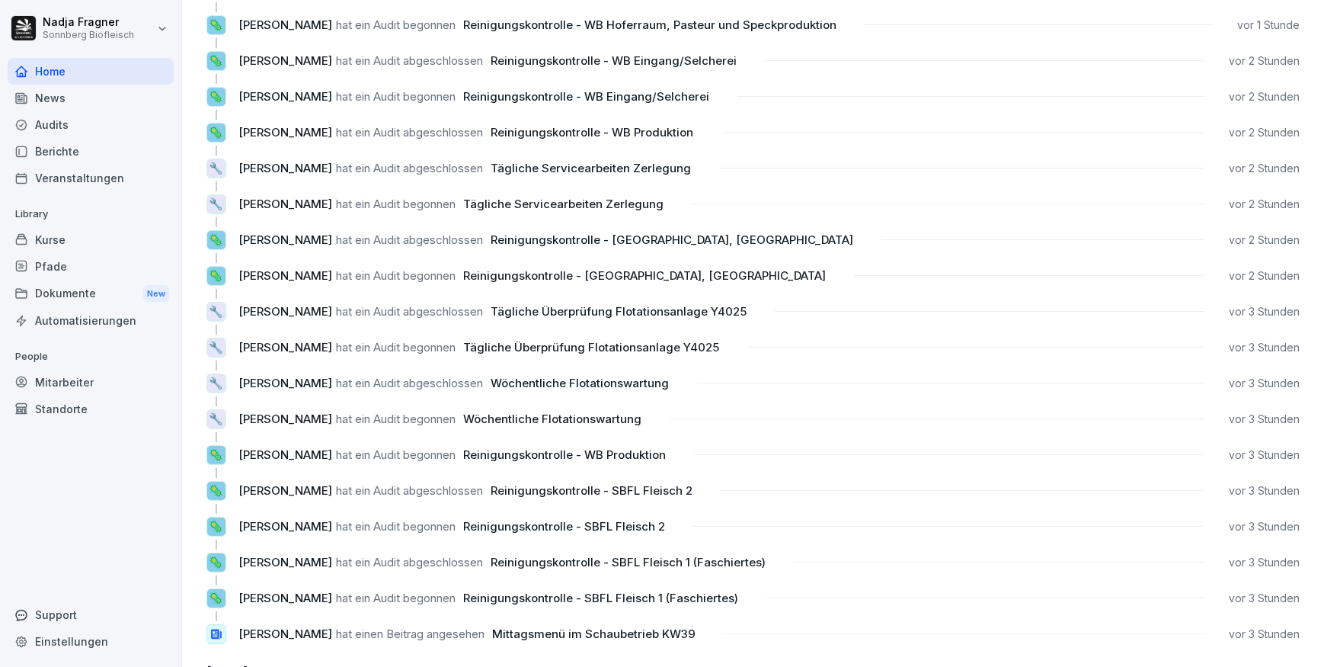
scroll to position [327, 0]
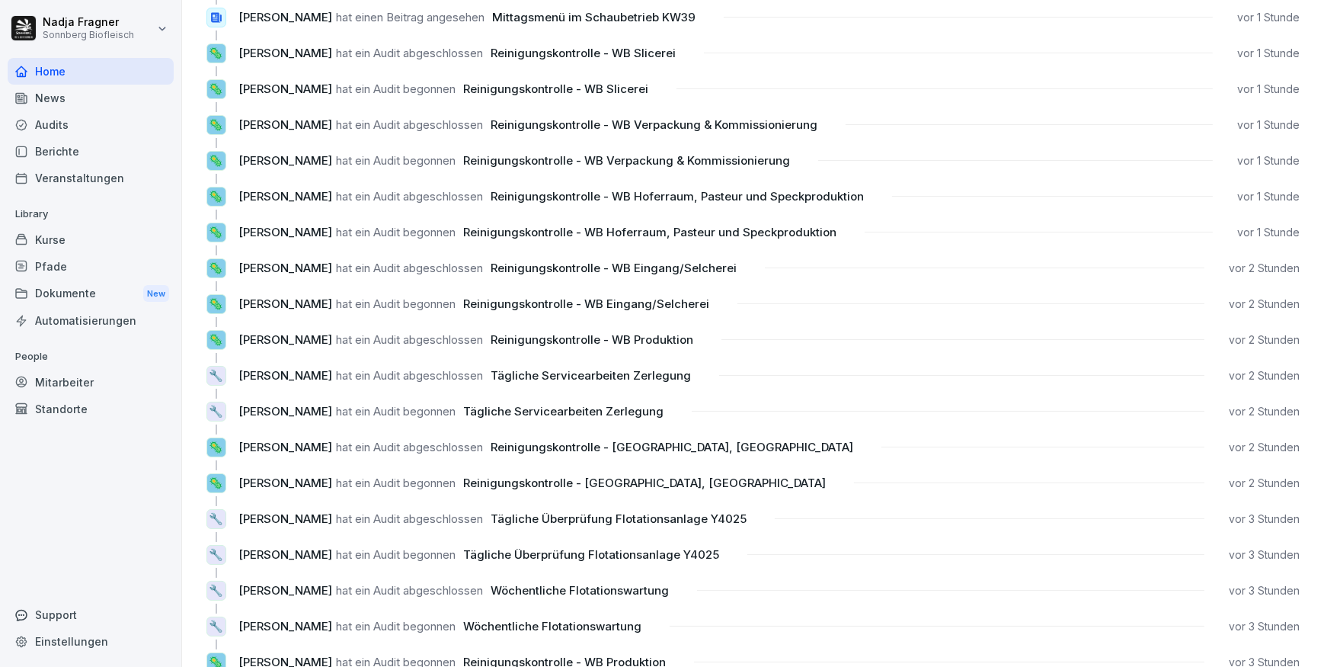
click at [61, 237] on div "Kurse" at bounding box center [91, 239] width 166 height 27
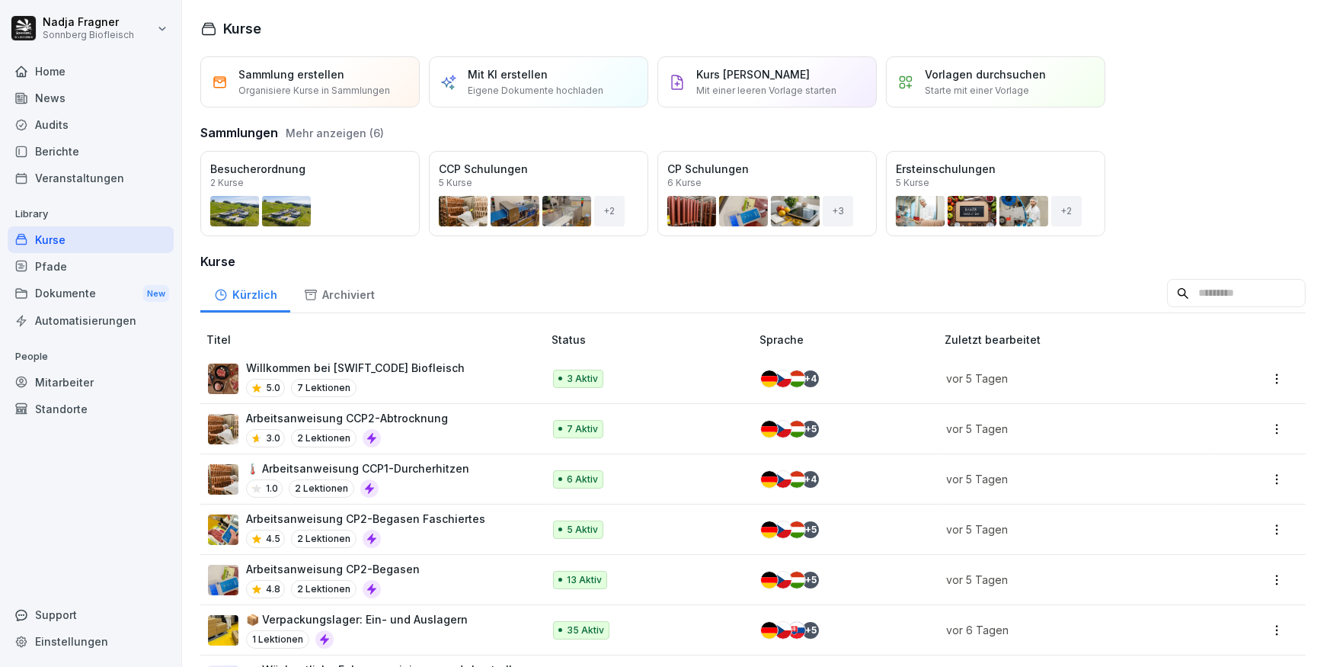
click at [400, 467] on p "🌡️ Arbeitsanweisung CCP1-Durcherhitzen" at bounding box center [357, 468] width 223 height 16
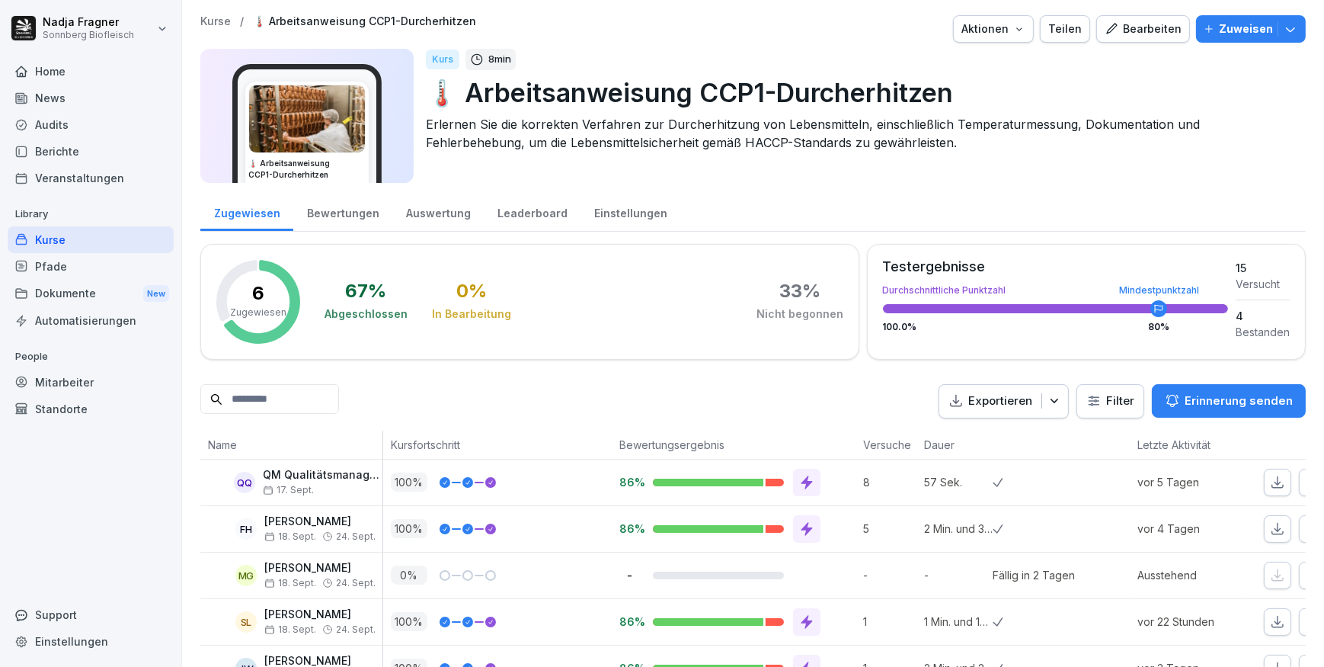
click at [341, 217] on div "Bewertungen" at bounding box center [342, 211] width 99 height 39
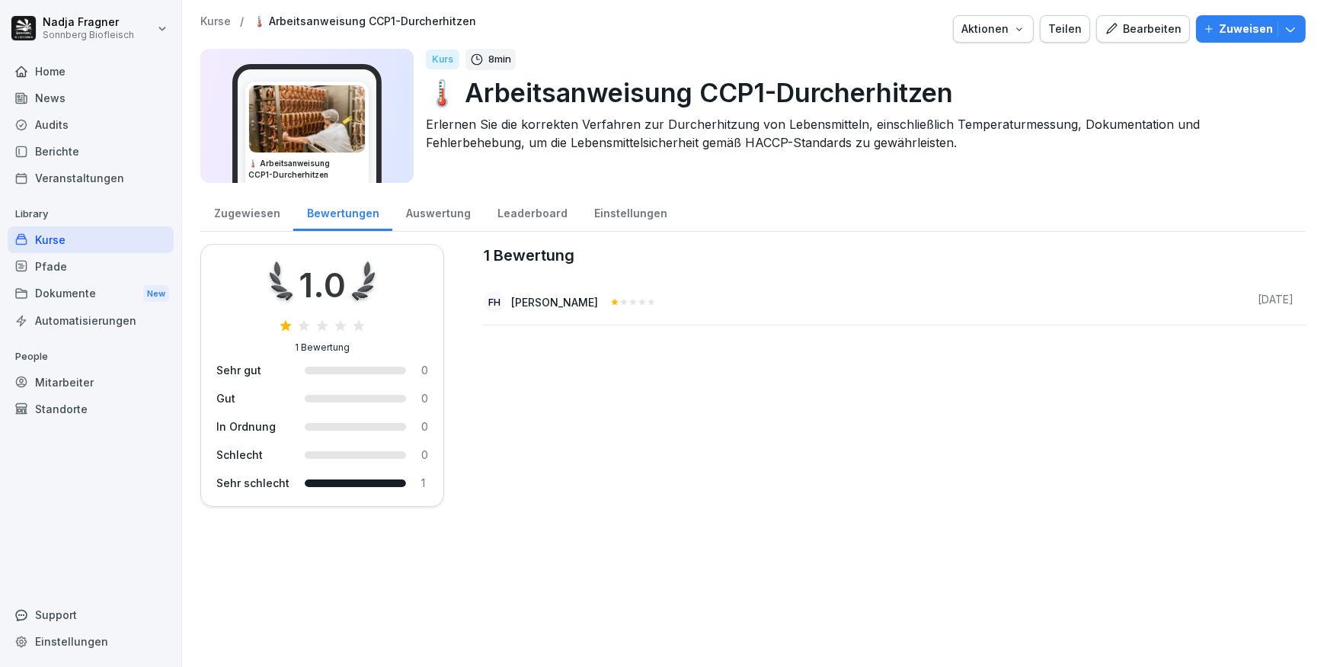
click at [242, 216] on div "Zugewiesen" at bounding box center [246, 211] width 93 height 39
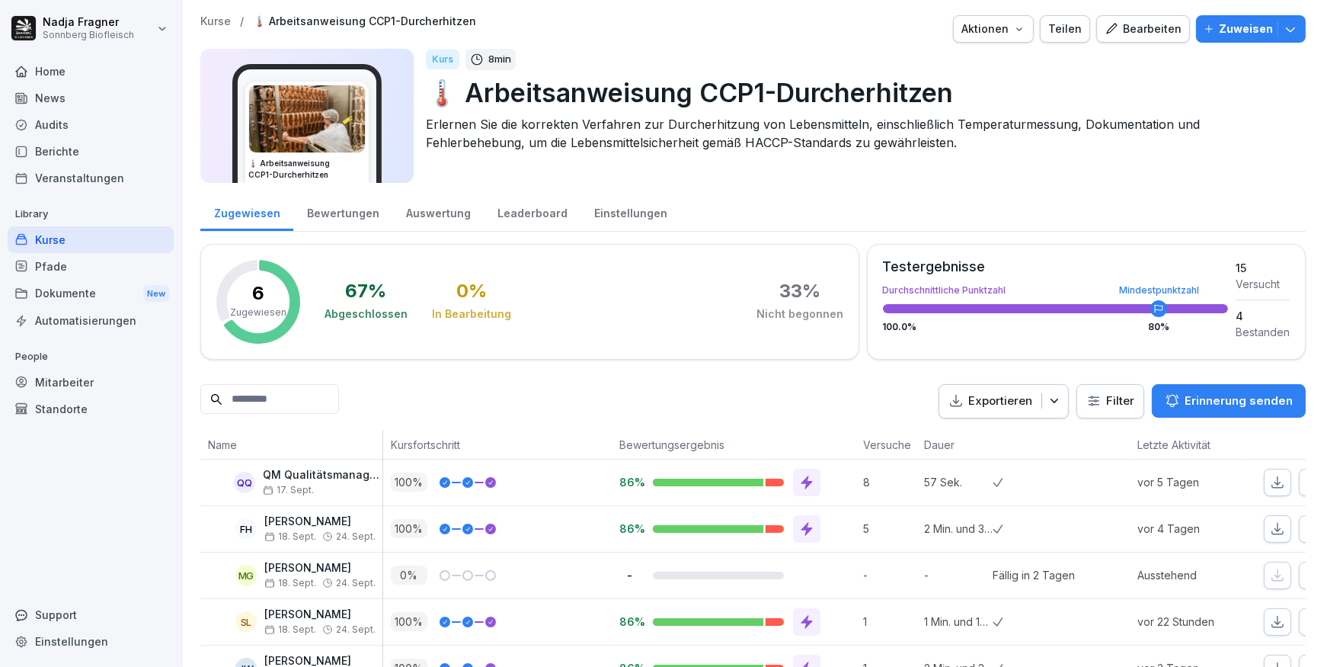
scroll to position [107, 0]
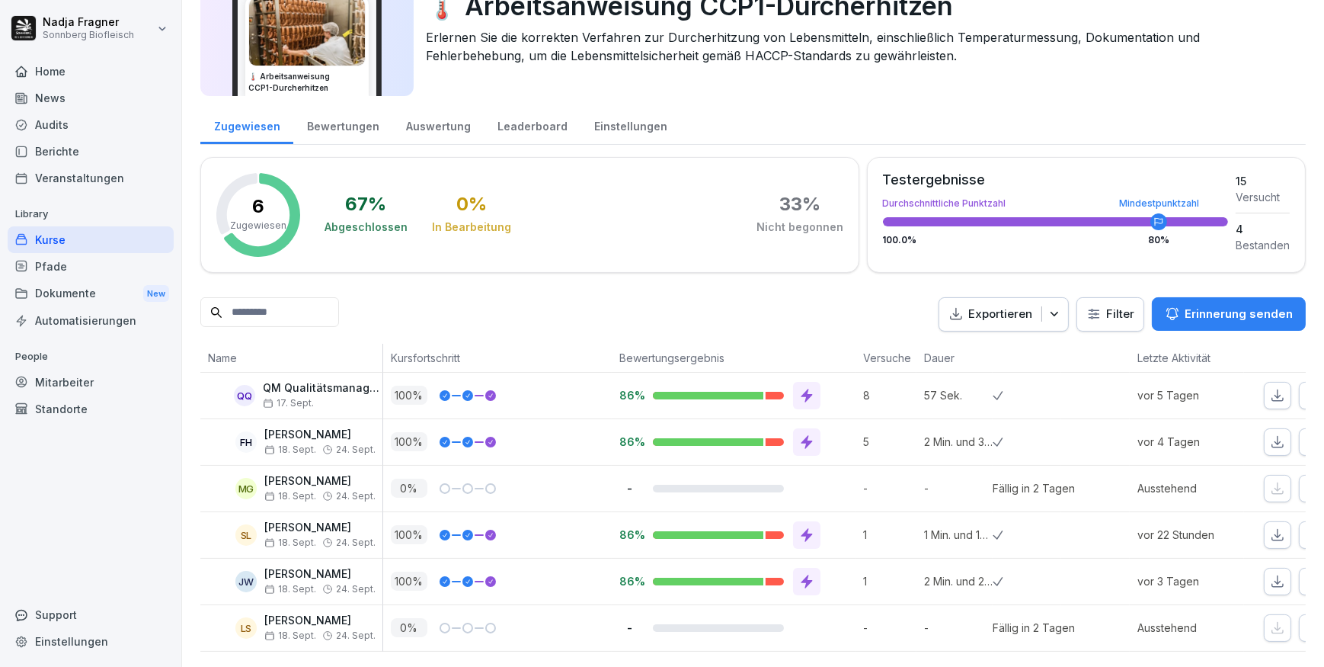
click at [72, 236] on div "Kurse" at bounding box center [91, 239] width 166 height 27
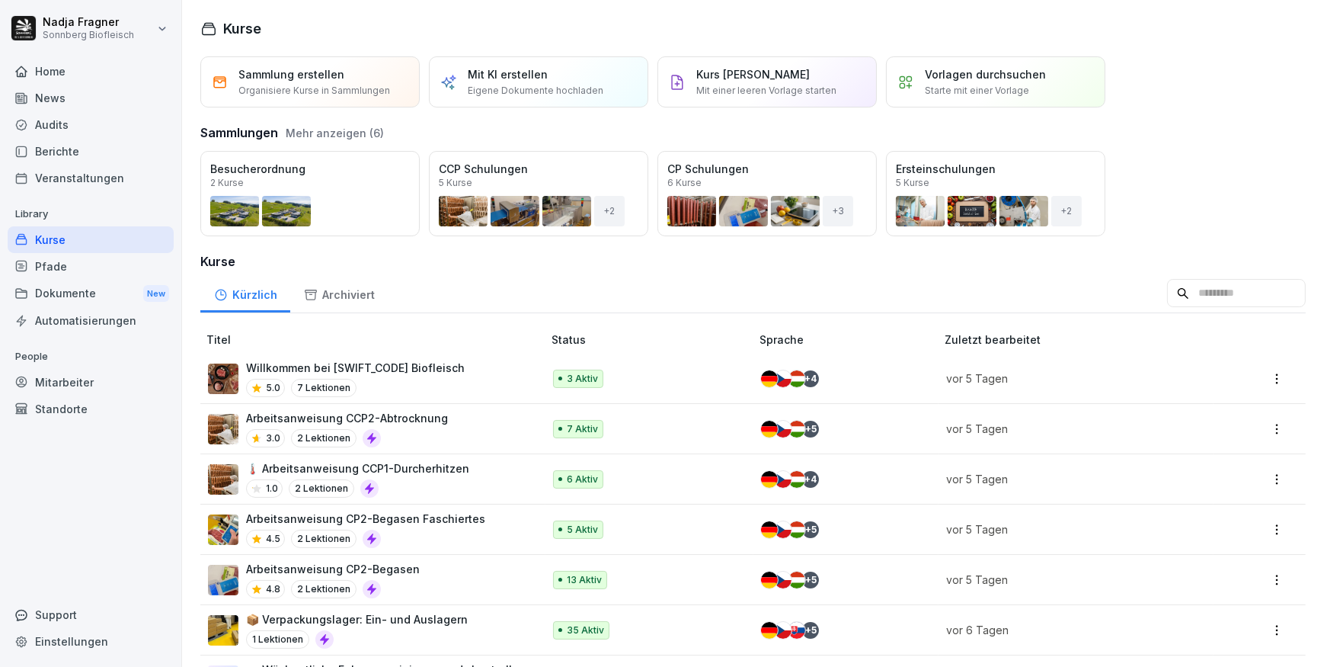
click p "Arbeitsanweisung CCP2-Abtrocknung"
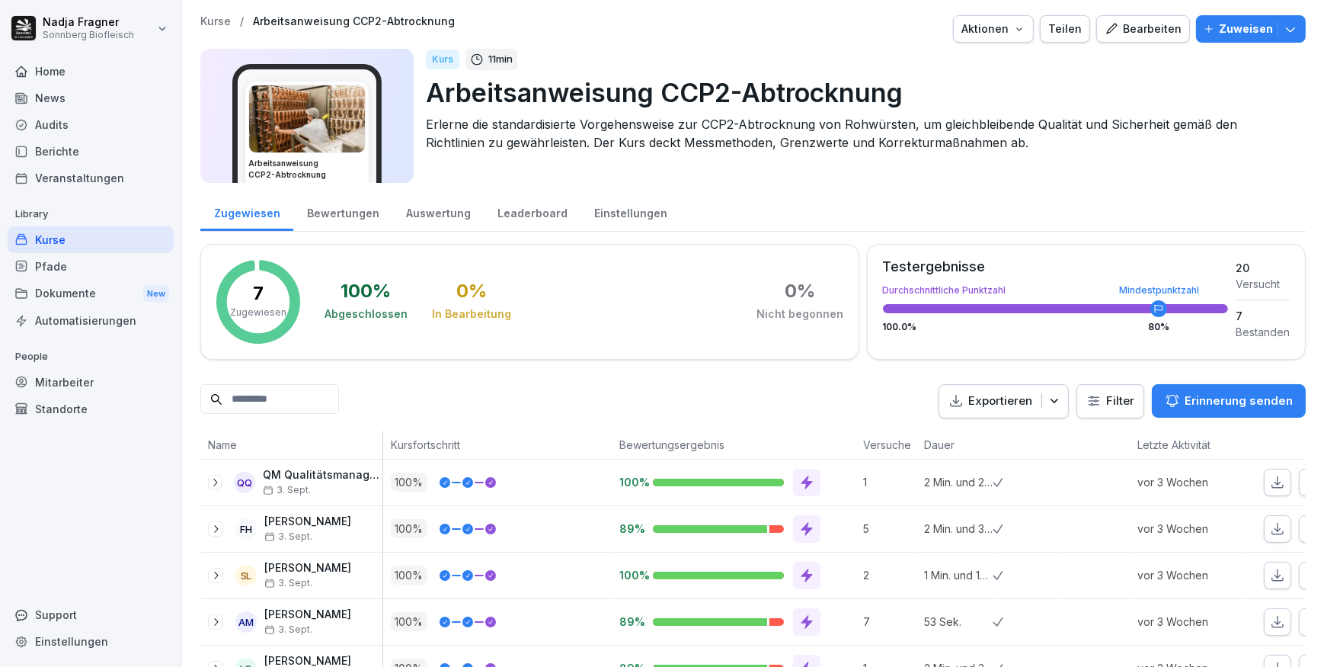
click at [344, 216] on div "Bewertungen" at bounding box center [342, 211] width 99 height 39
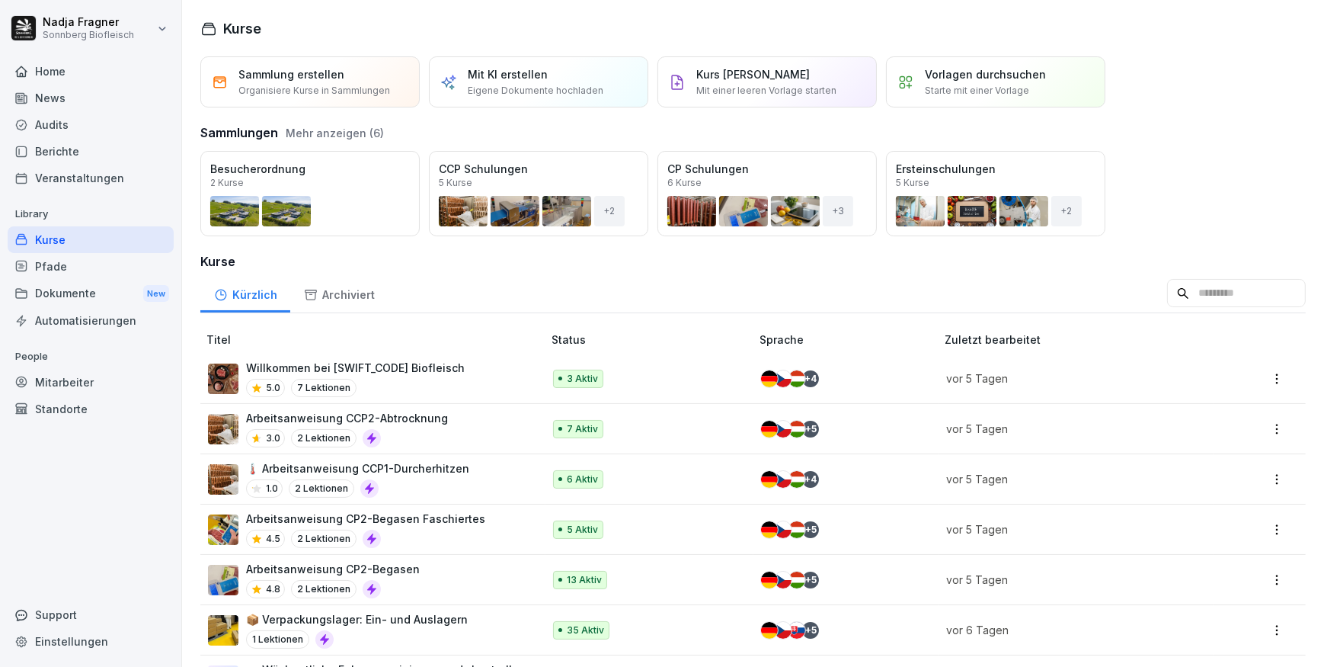
click at [408, 364] on p "Willkommen bei [SWIFT_CODE] Biofleisch" at bounding box center [355, 368] width 219 height 16
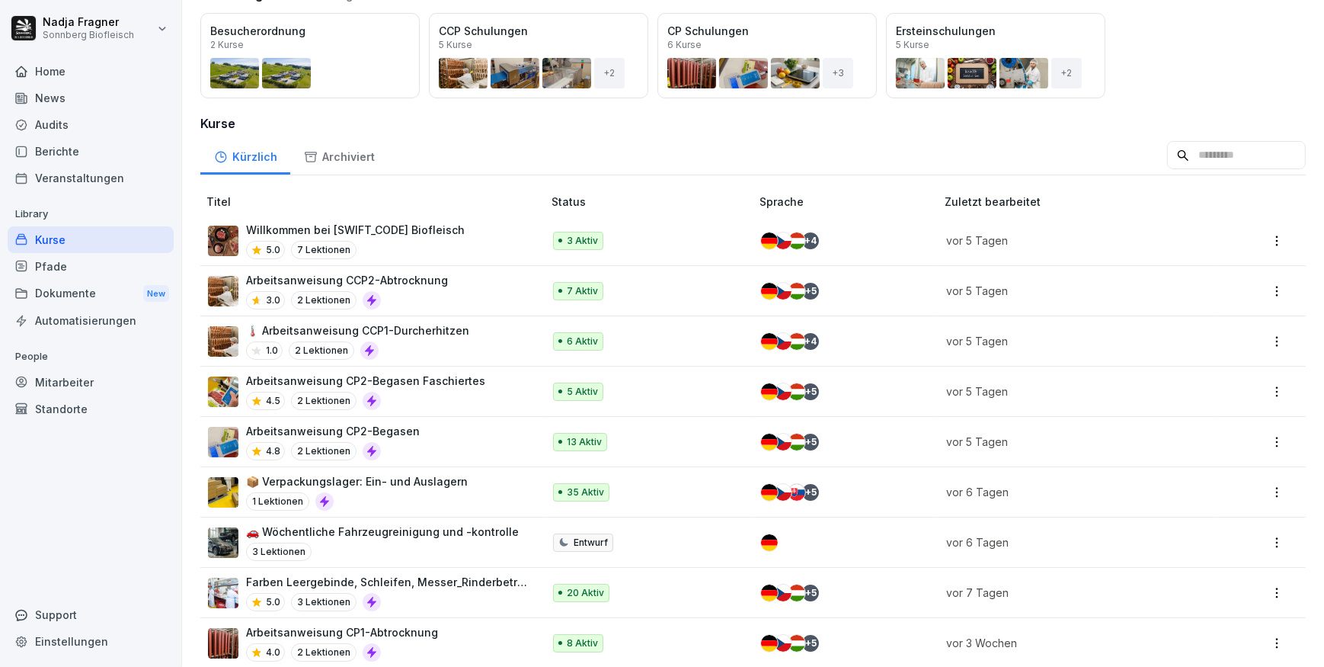
click at [411, 478] on p "📦 Verpackungslager: Ein- und Auslagern" at bounding box center [357, 481] width 222 height 16
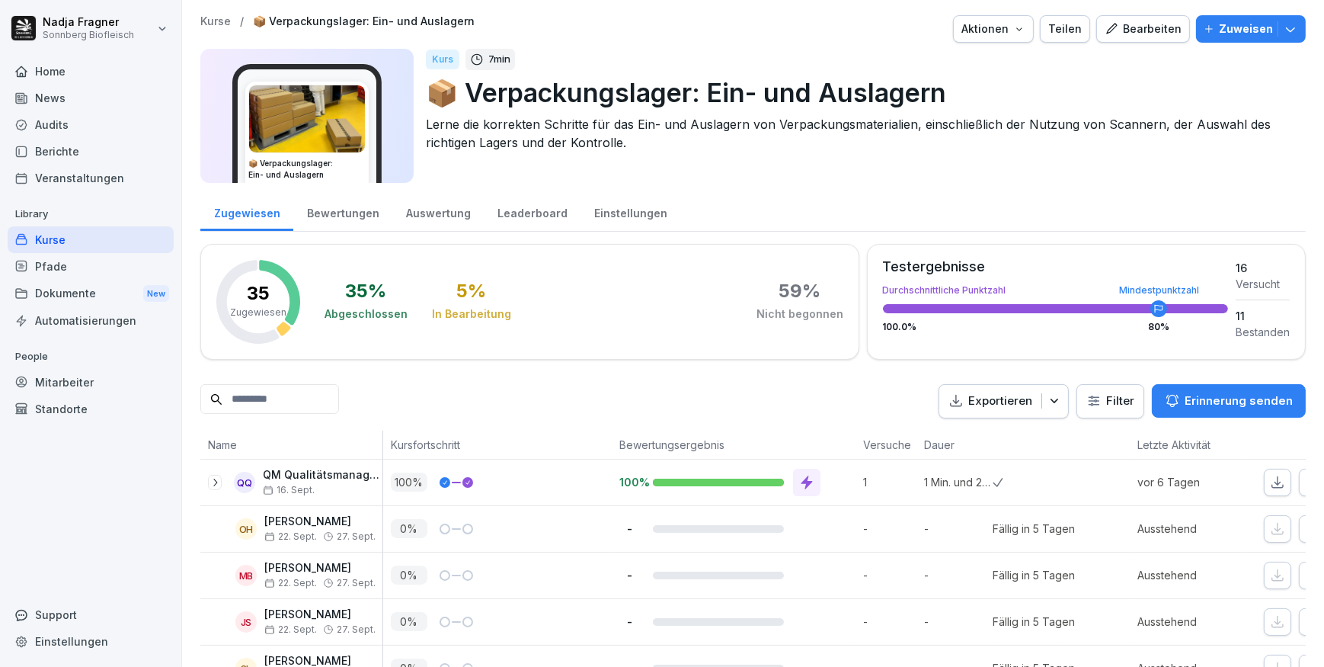
click at [334, 213] on div "Bewertungen" at bounding box center [342, 211] width 99 height 39
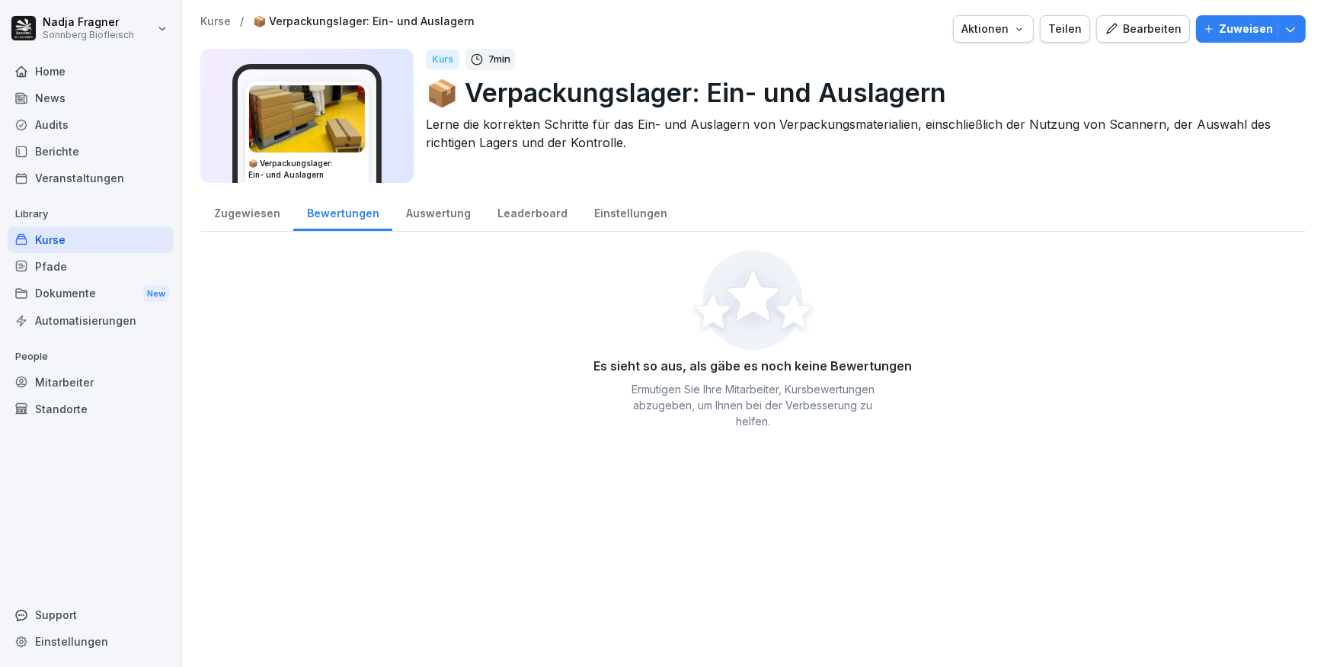
click at [254, 214] on div "Zugewiesen" at bounding box center [246, 211] width 93 height 39
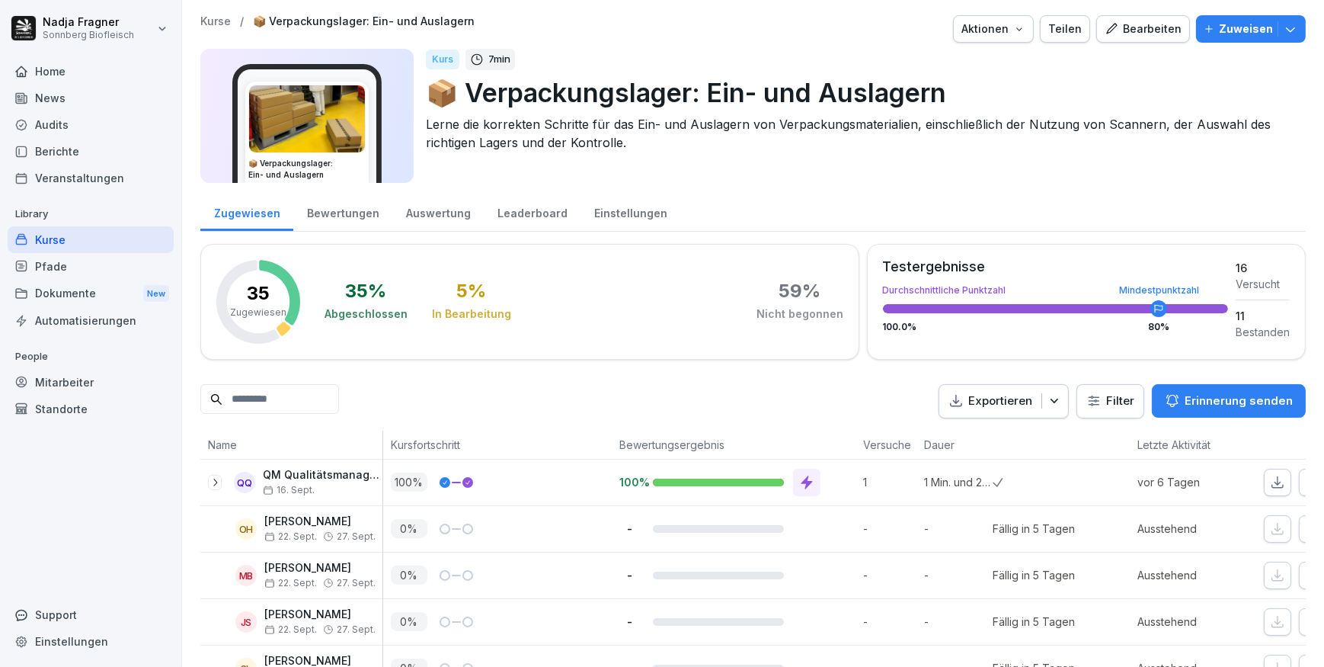
click at [357, 209] on div "Bewertungen" at bounding box center [342, 211] width 99 height 39
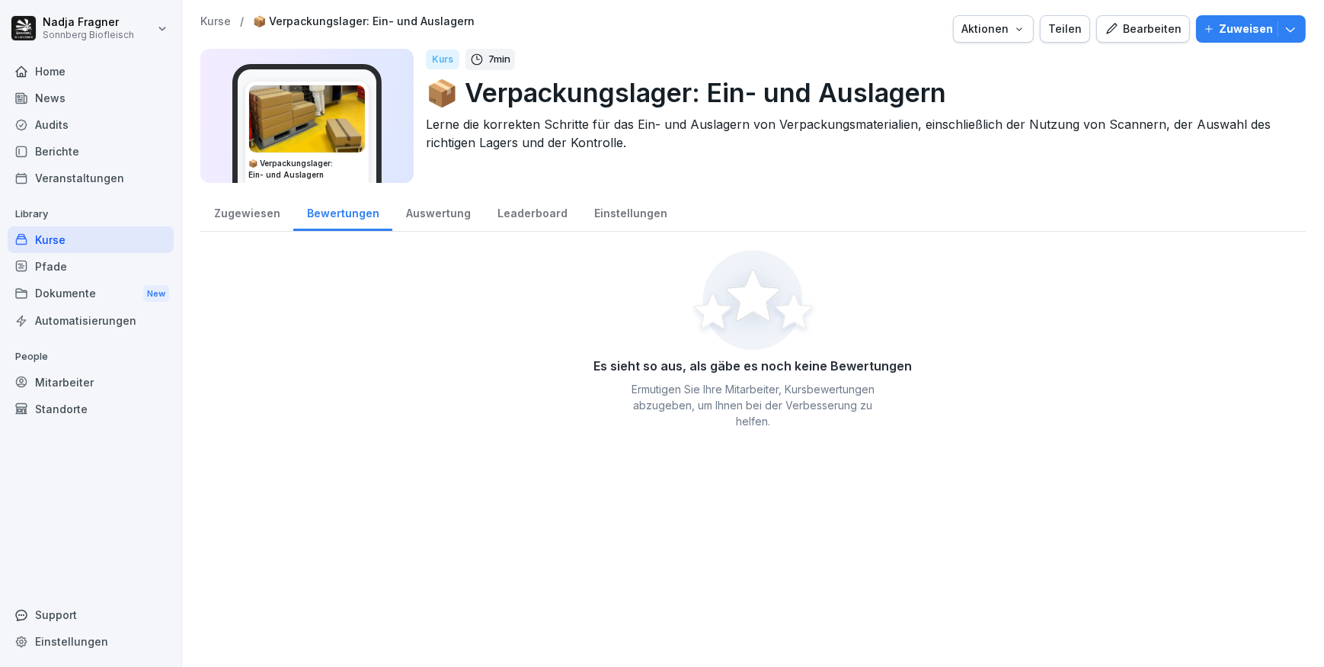
click at [274, 215] on div "Zugewiesen" at bounding box center [246, 211] width 93 height 39
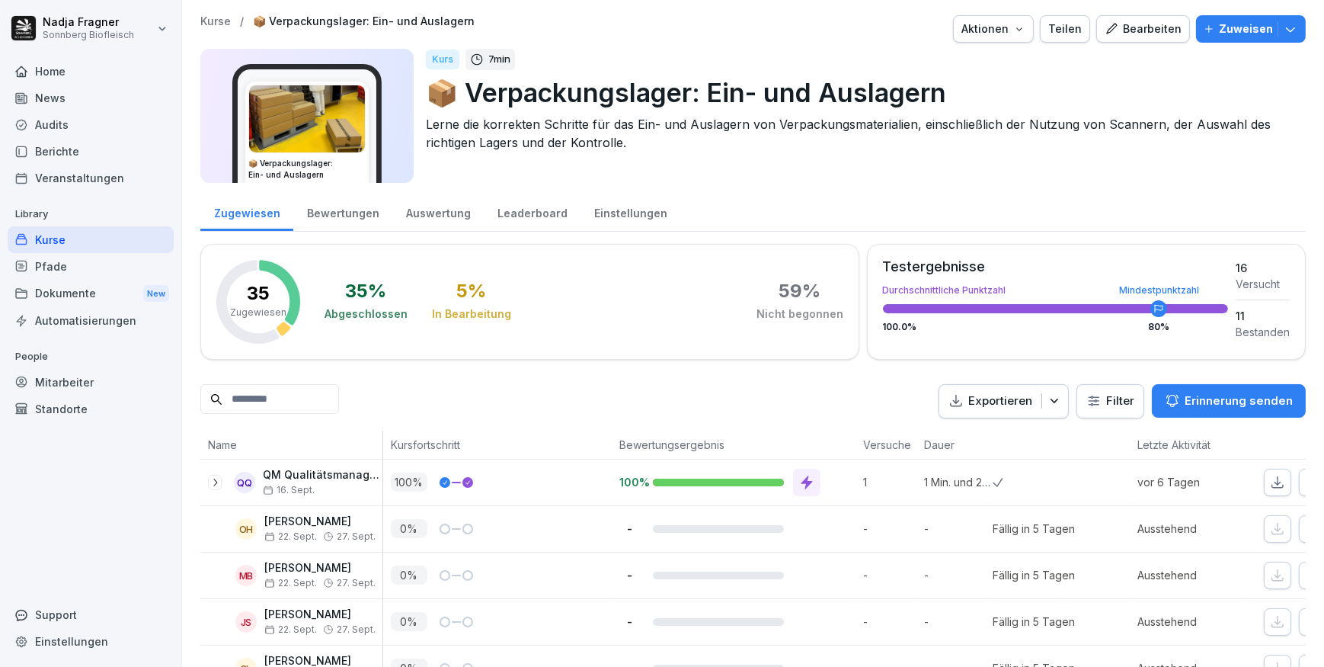
click at [59, 66] on div "Home" at bounding box center [91, 71] width 166 height 27
